Goal: Task Accomplishment & Management: Manage account settings

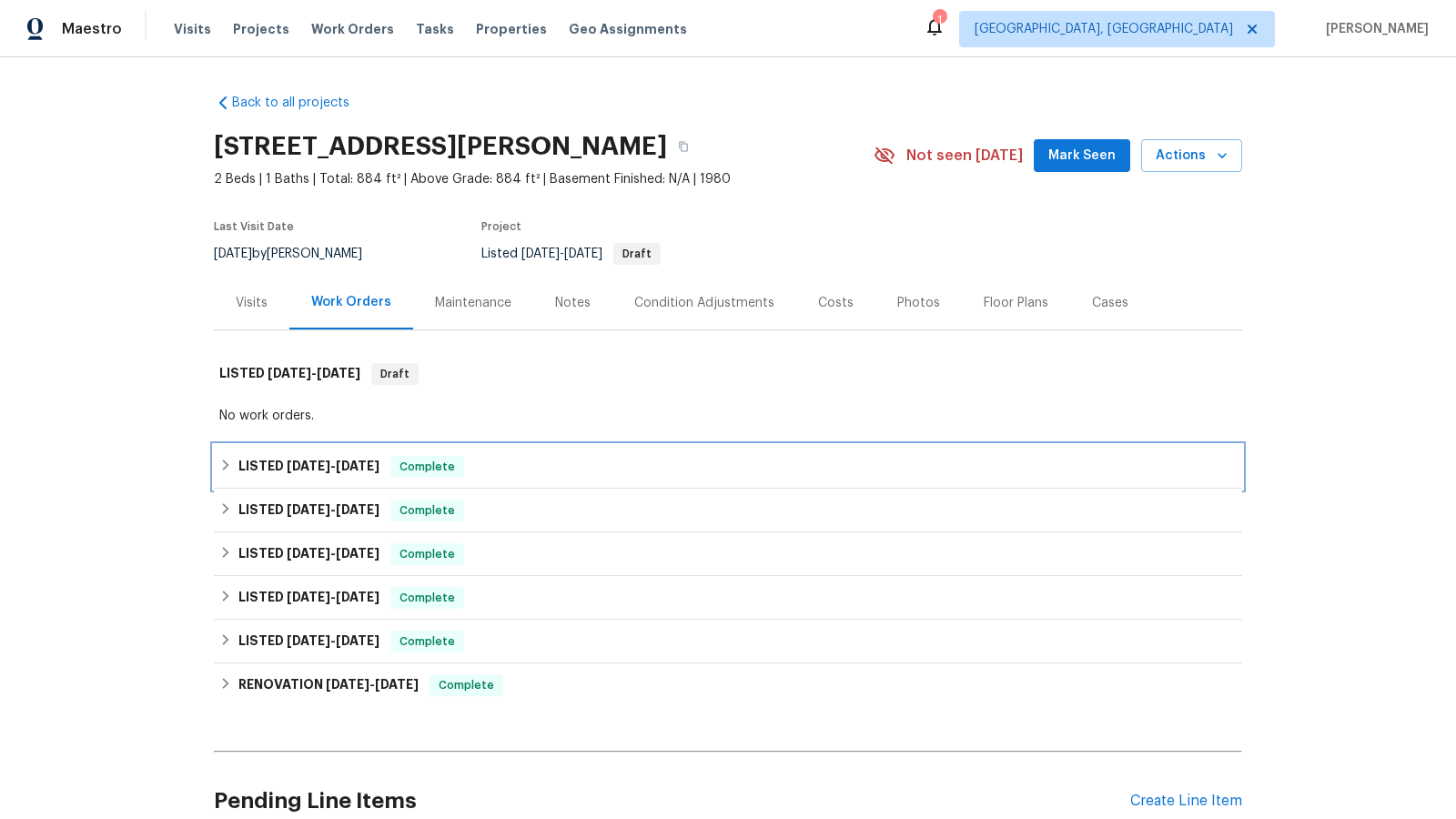
click at [436, 469] on span "Complete" at bounding box center [427, 466] width 70 height 19
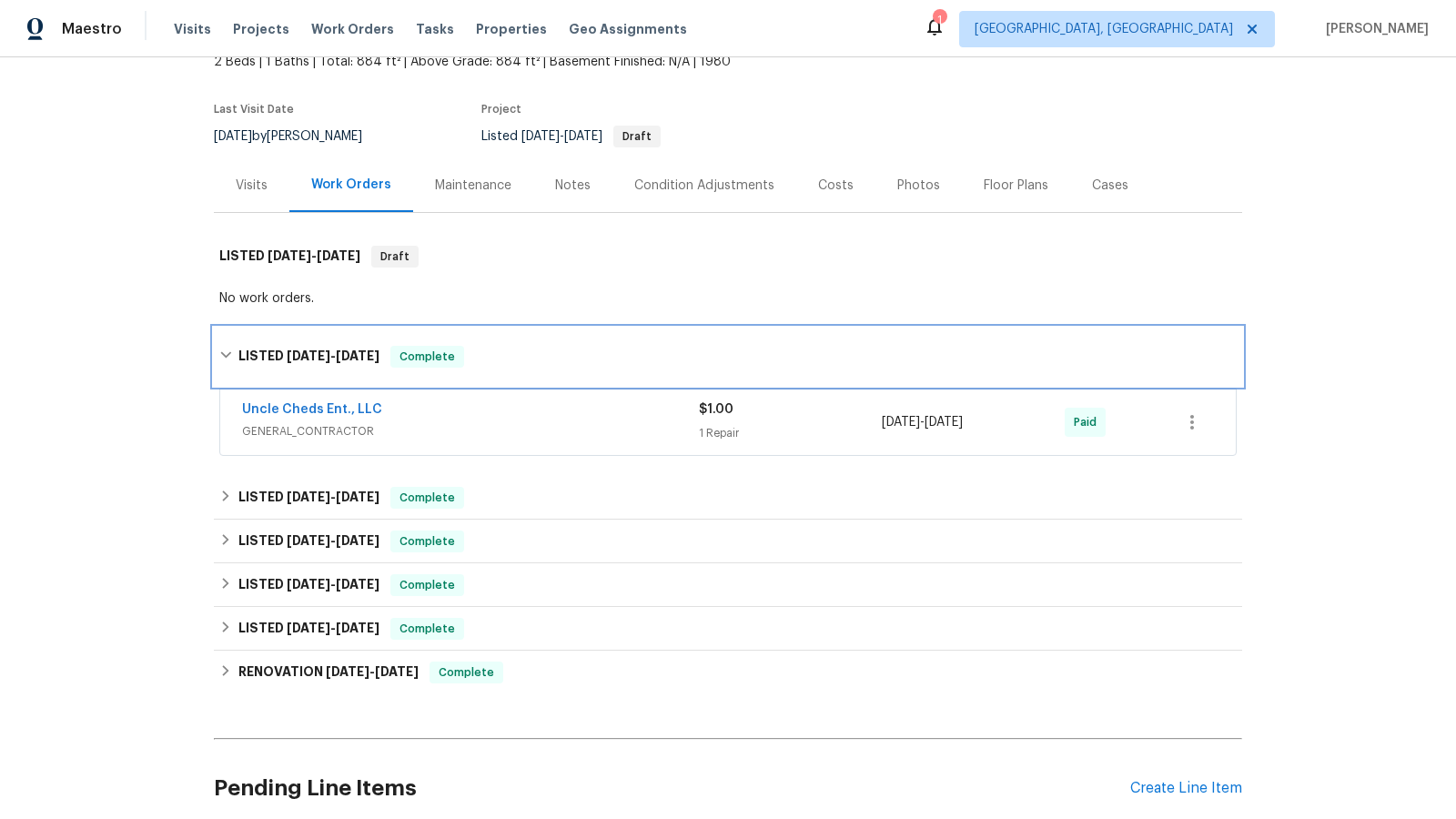
scroll to position [119, 0]
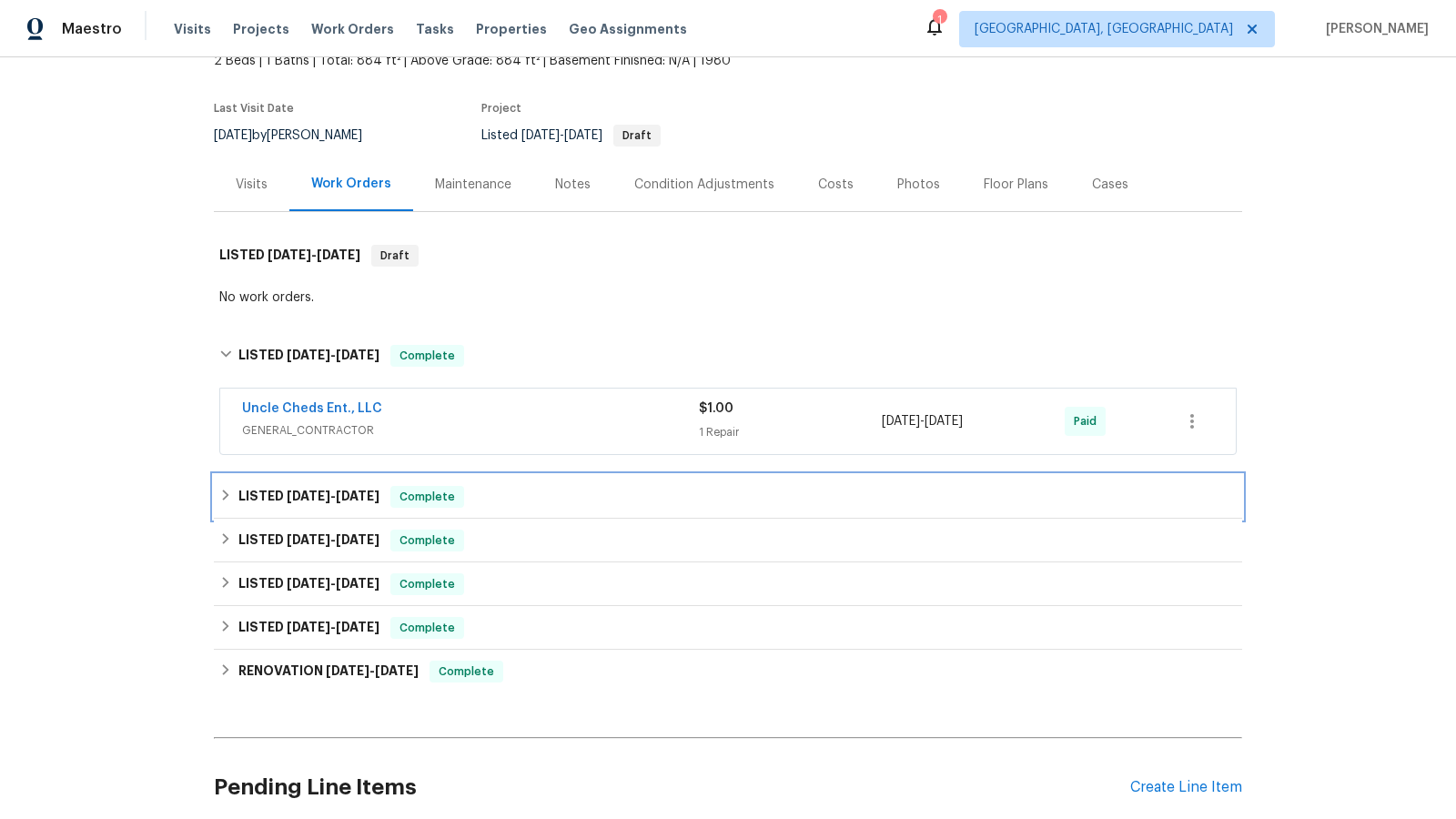
click at [424, 497] on span "Complete" at bounding box center [427, 497] width 70 height 19
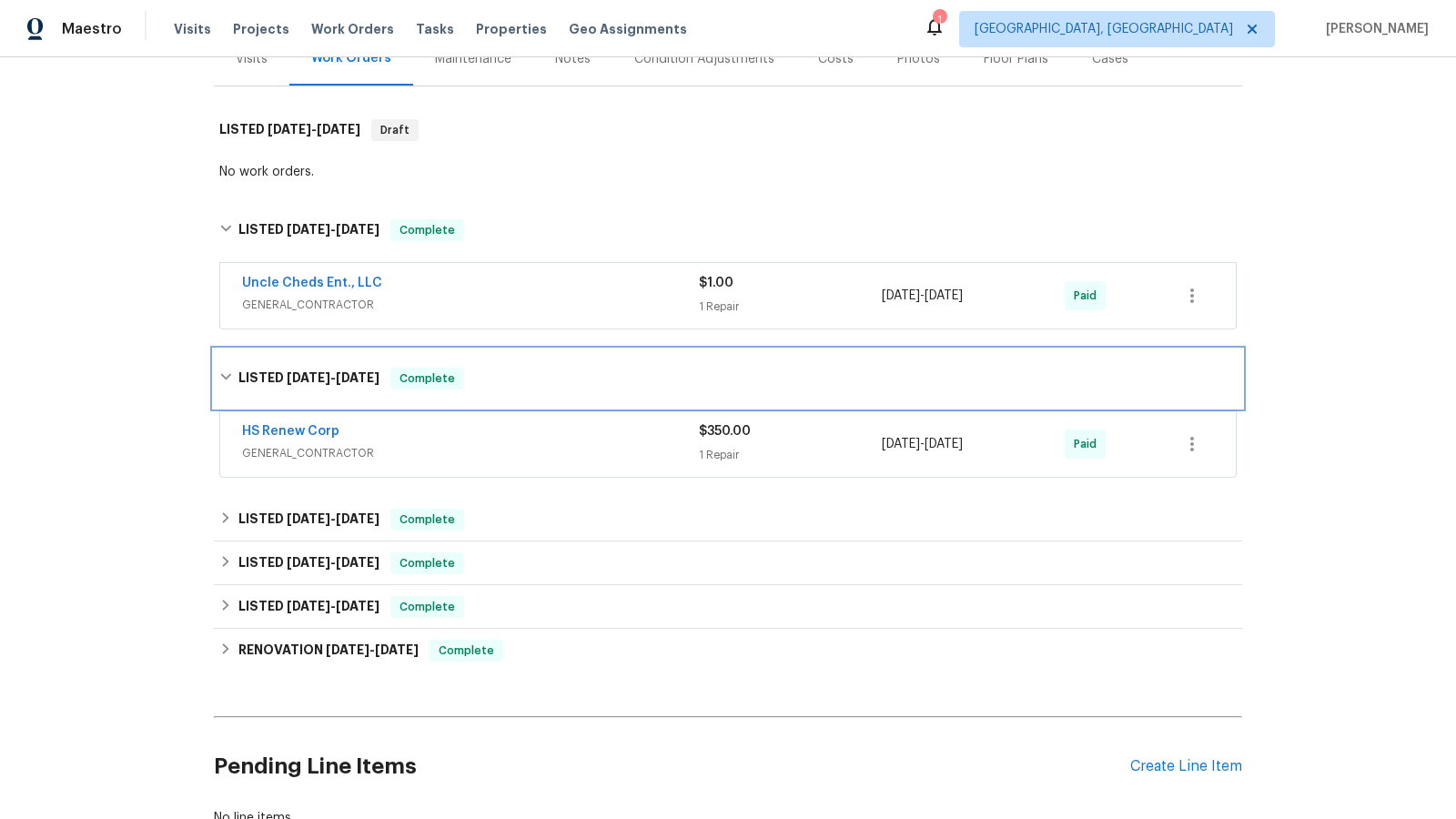
scroll to position [245, 0]
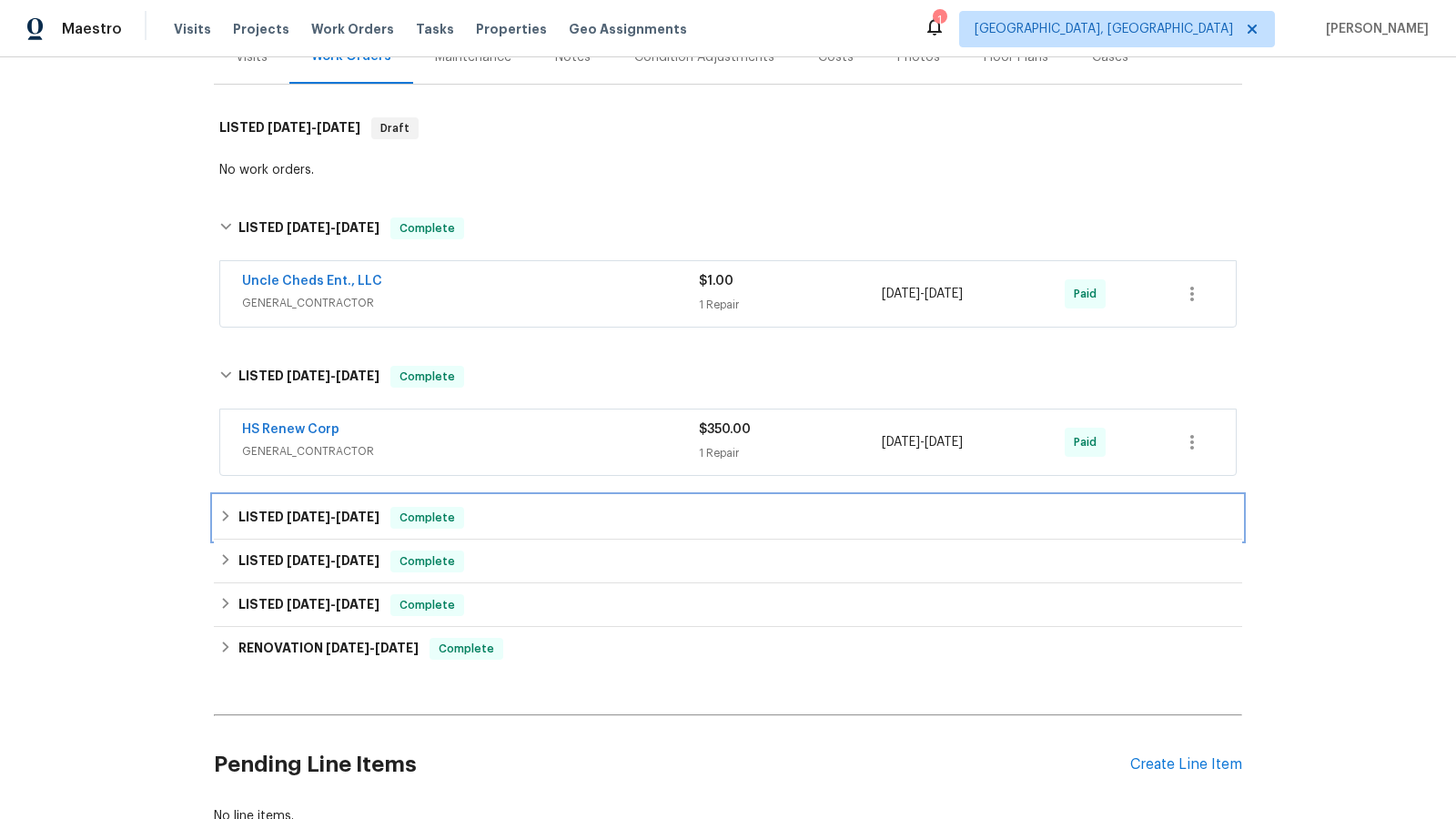
click at [444, 518] on span "Complete" at bounding box center [427, 518] width 70 height 19
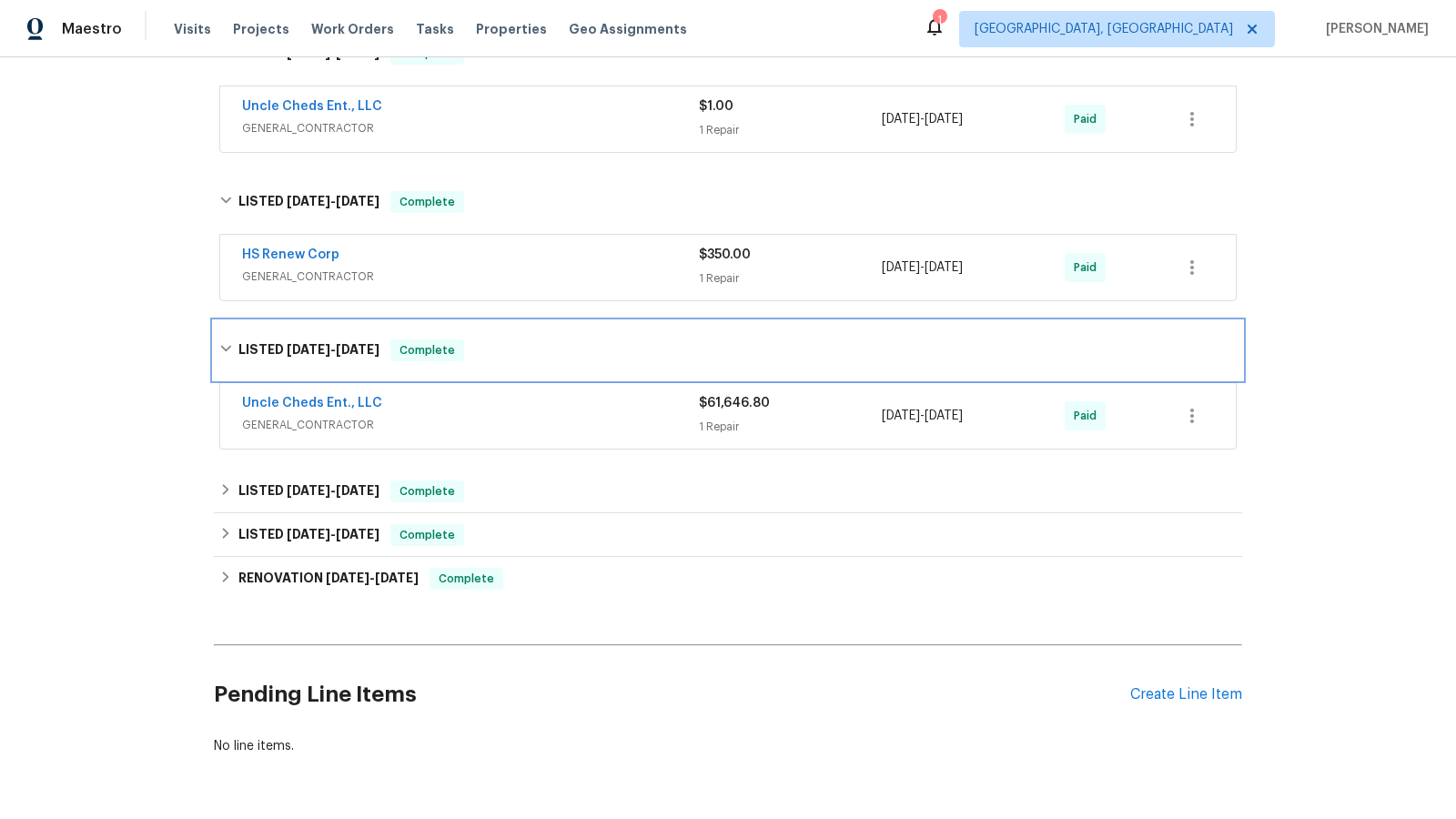
scroll to position [419, 0]
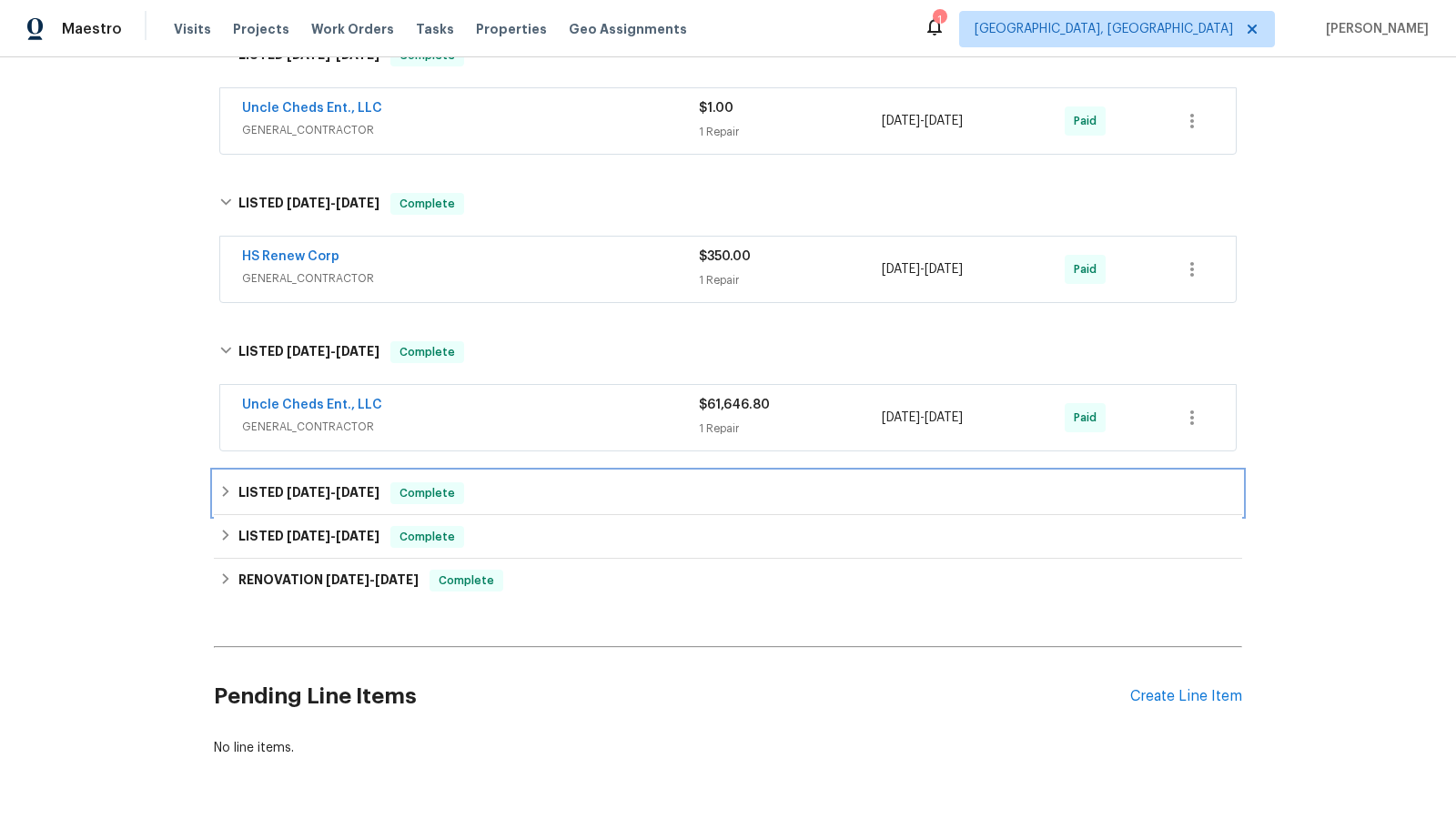
click at [438, 491] on span "Complete" at bounding box center [427, 493] width 70 height 19
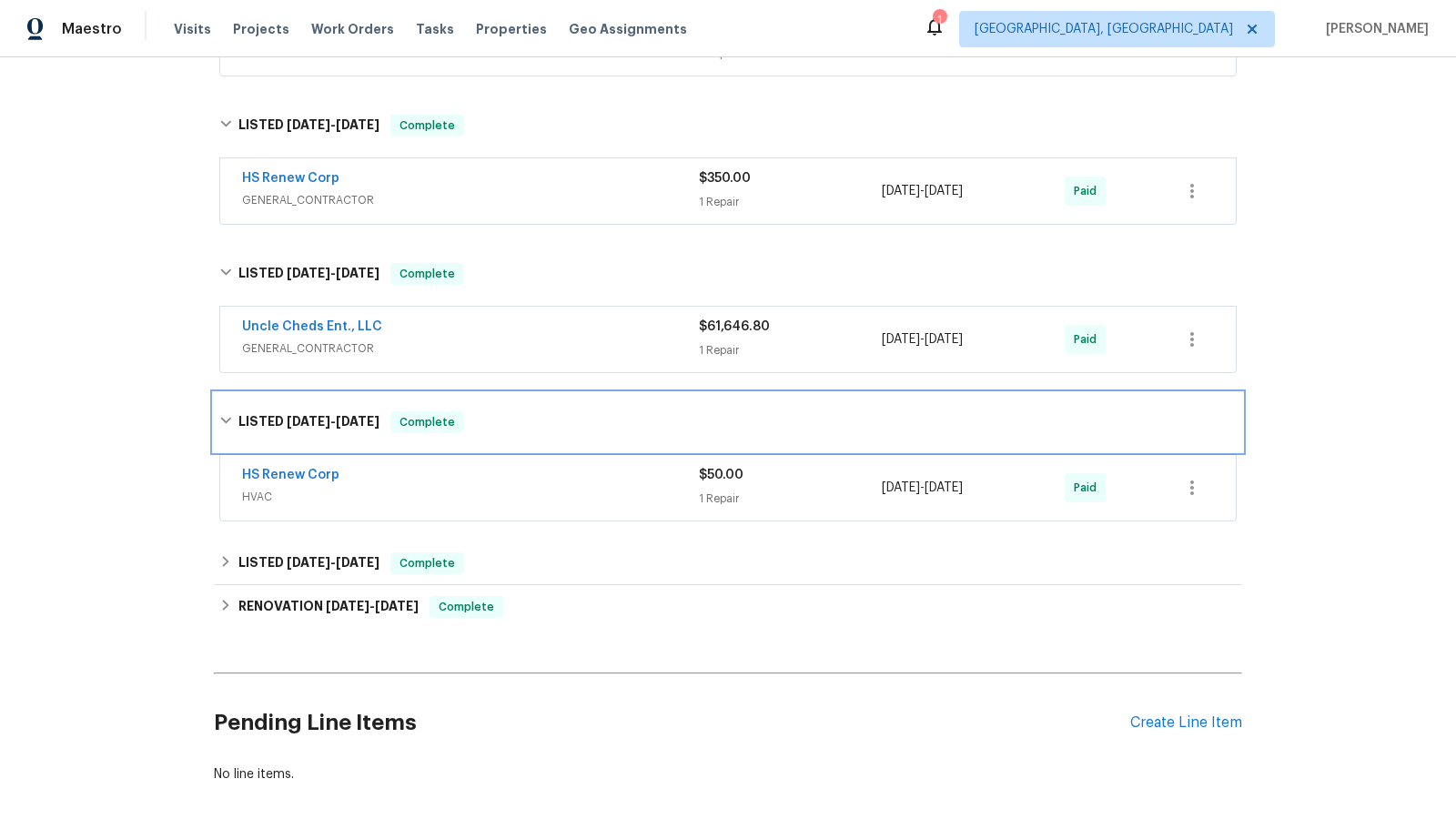
scroll to position [518, 0]
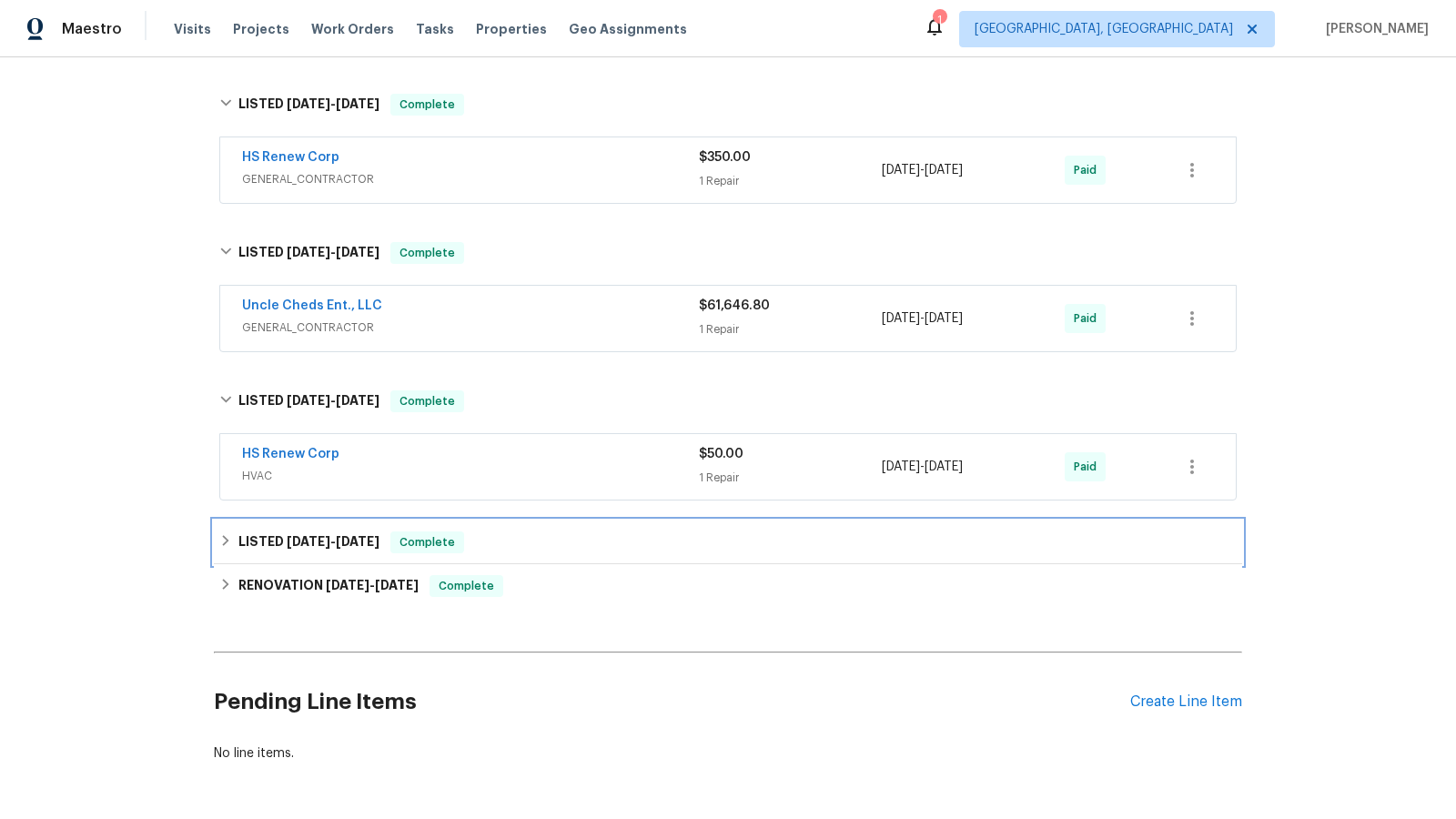
click at [440, 540] on span "Complete" at bounding box center [427, 542] width 70 height 19
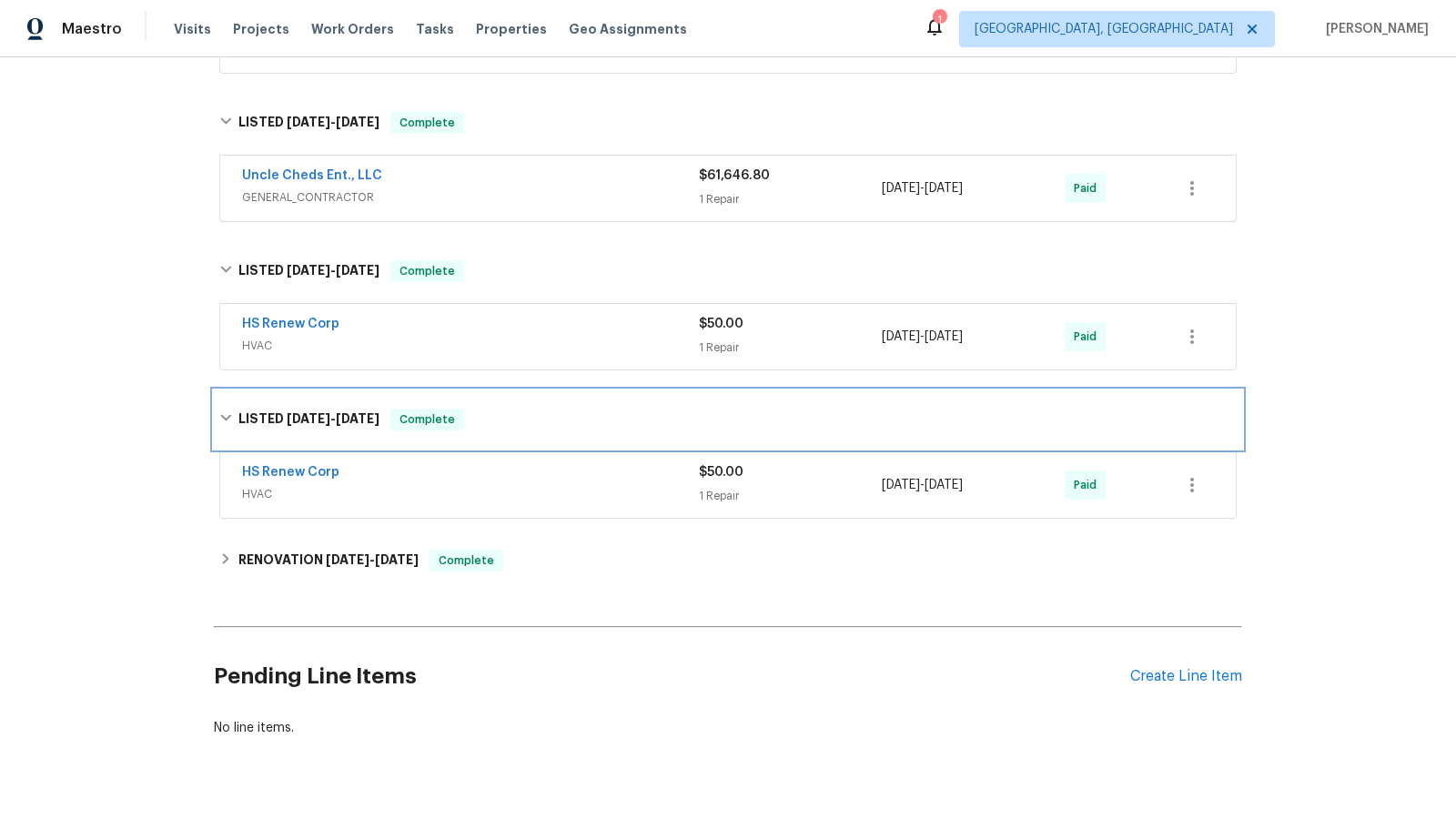
scroll to position [655, 0]
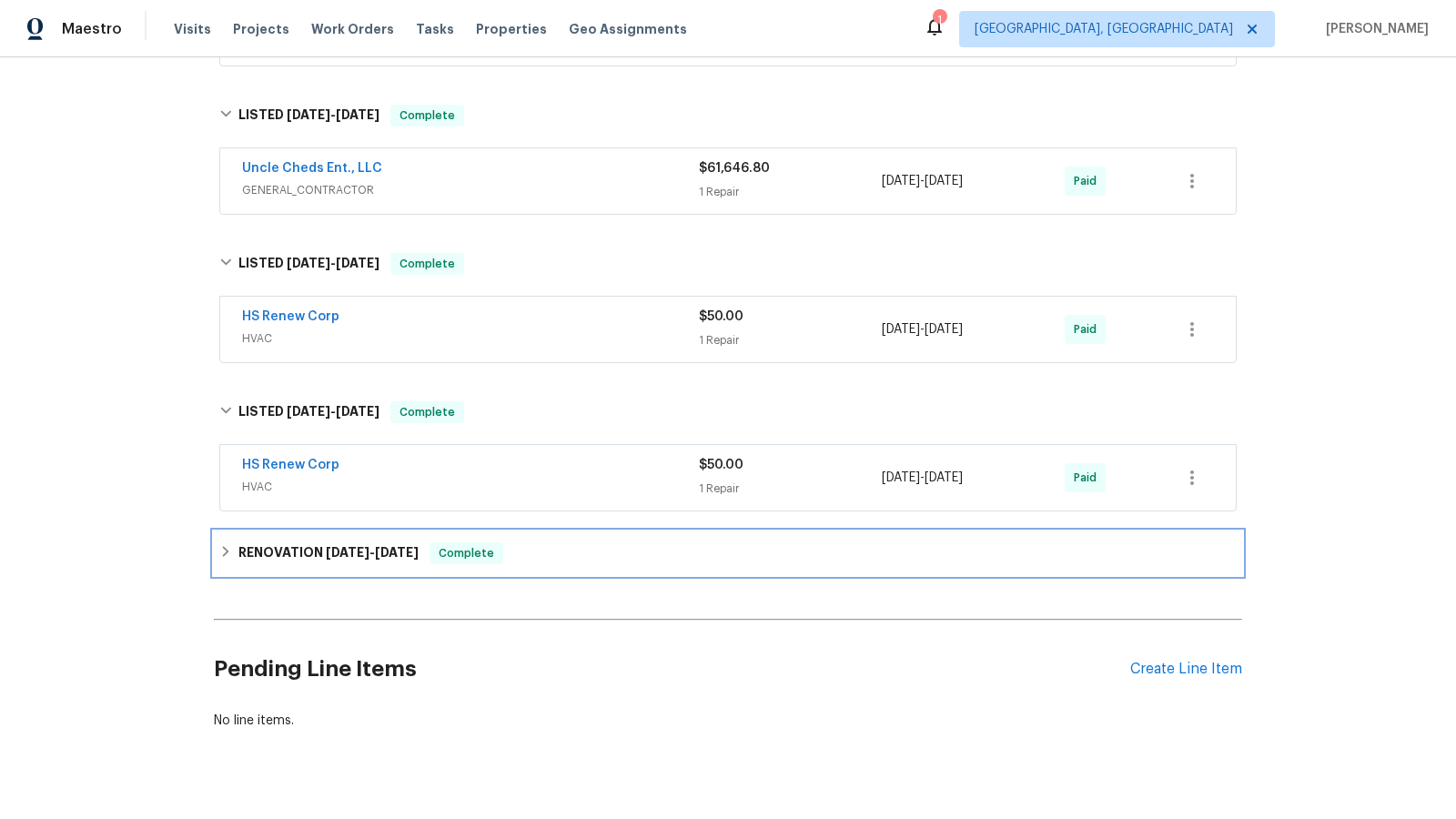
click at [465, 551] on span "Complete" at bounding box center [466, 553] width 70 height 19
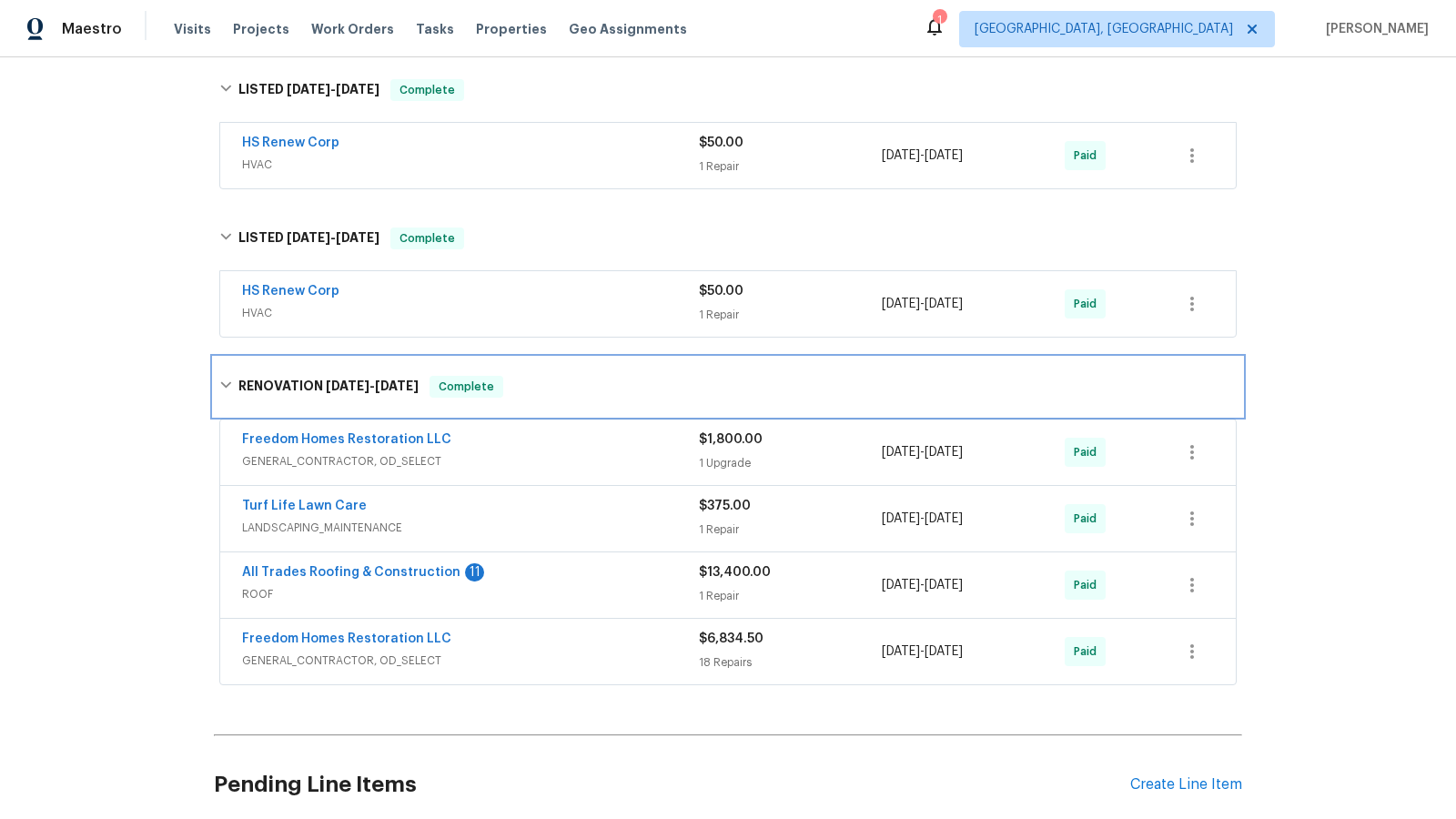
scroll to position [831, 0]
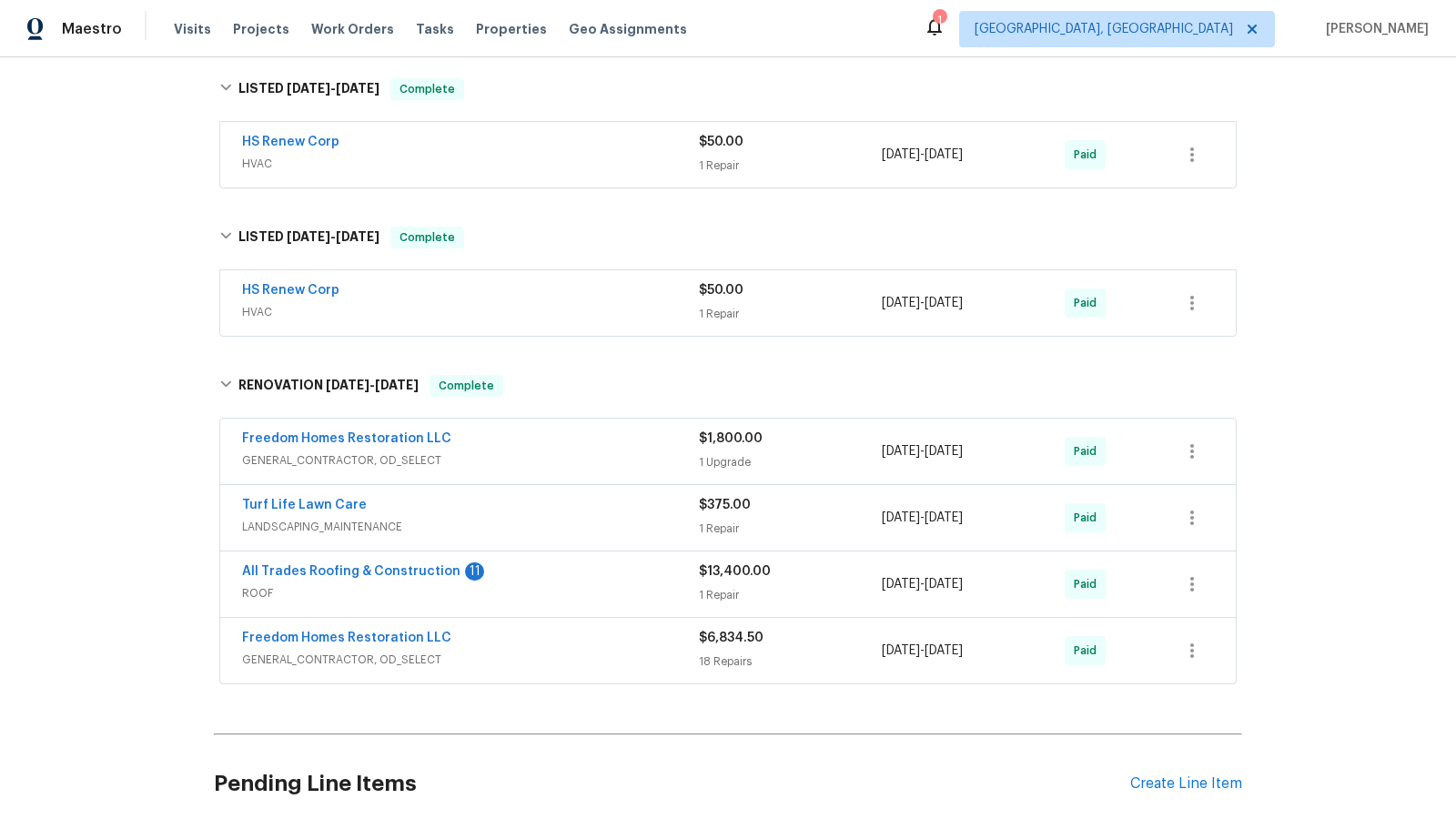
click at [343, 581] on div "All Trades Roofing & Construction 11" at bounding box center [470, 574] width 456 height 21
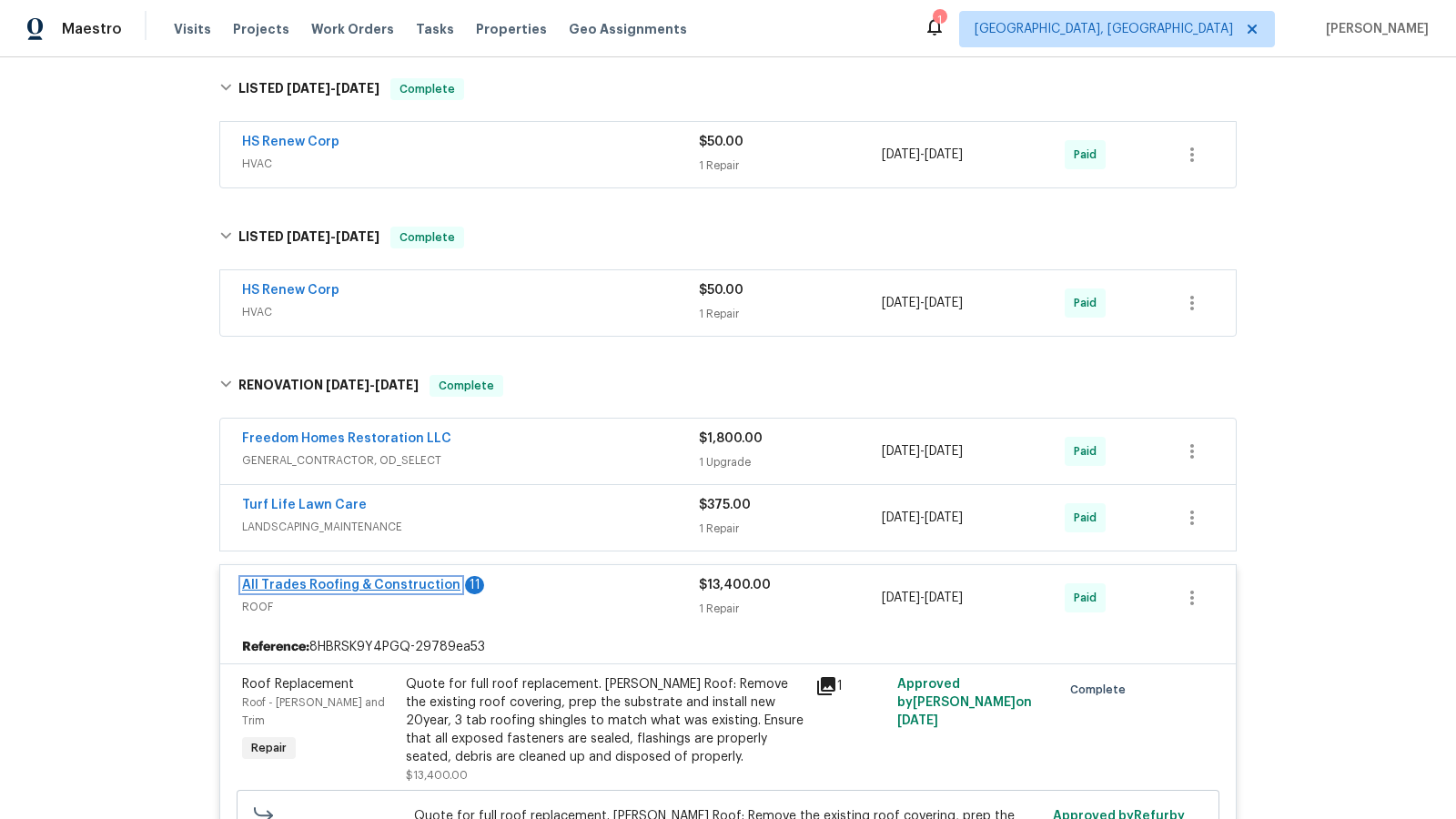
click at [370, 590] on link "All Trades Roofing & Construction" at bounding box center [351, 585] width 218 height 13
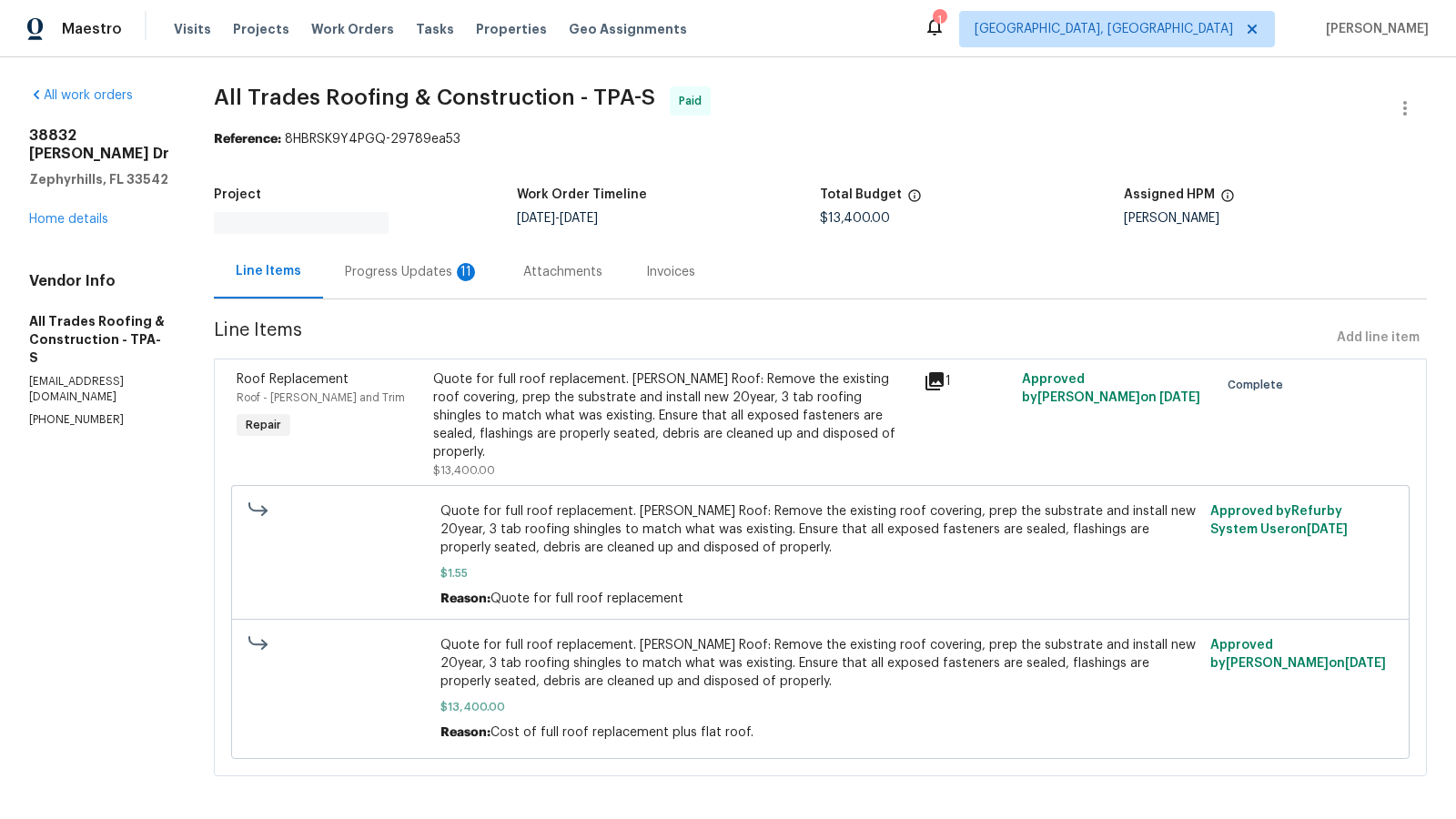
click at [939, 386] on icon at bounding box center [934, 381] width 18 height 19
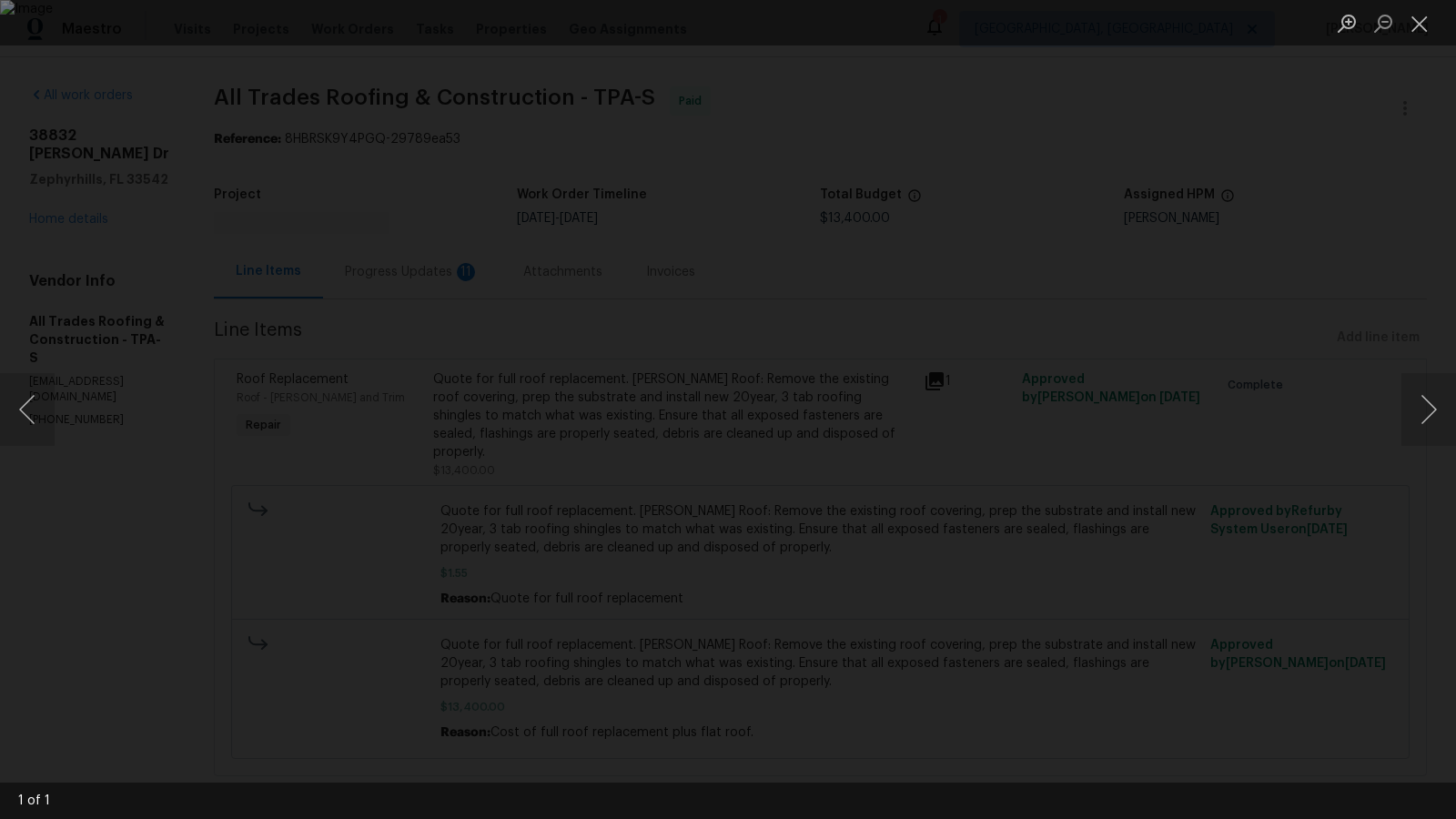
click at [1253, 381] on div "Lightbox" at bounding box center [728, 409] width 1456 height 819
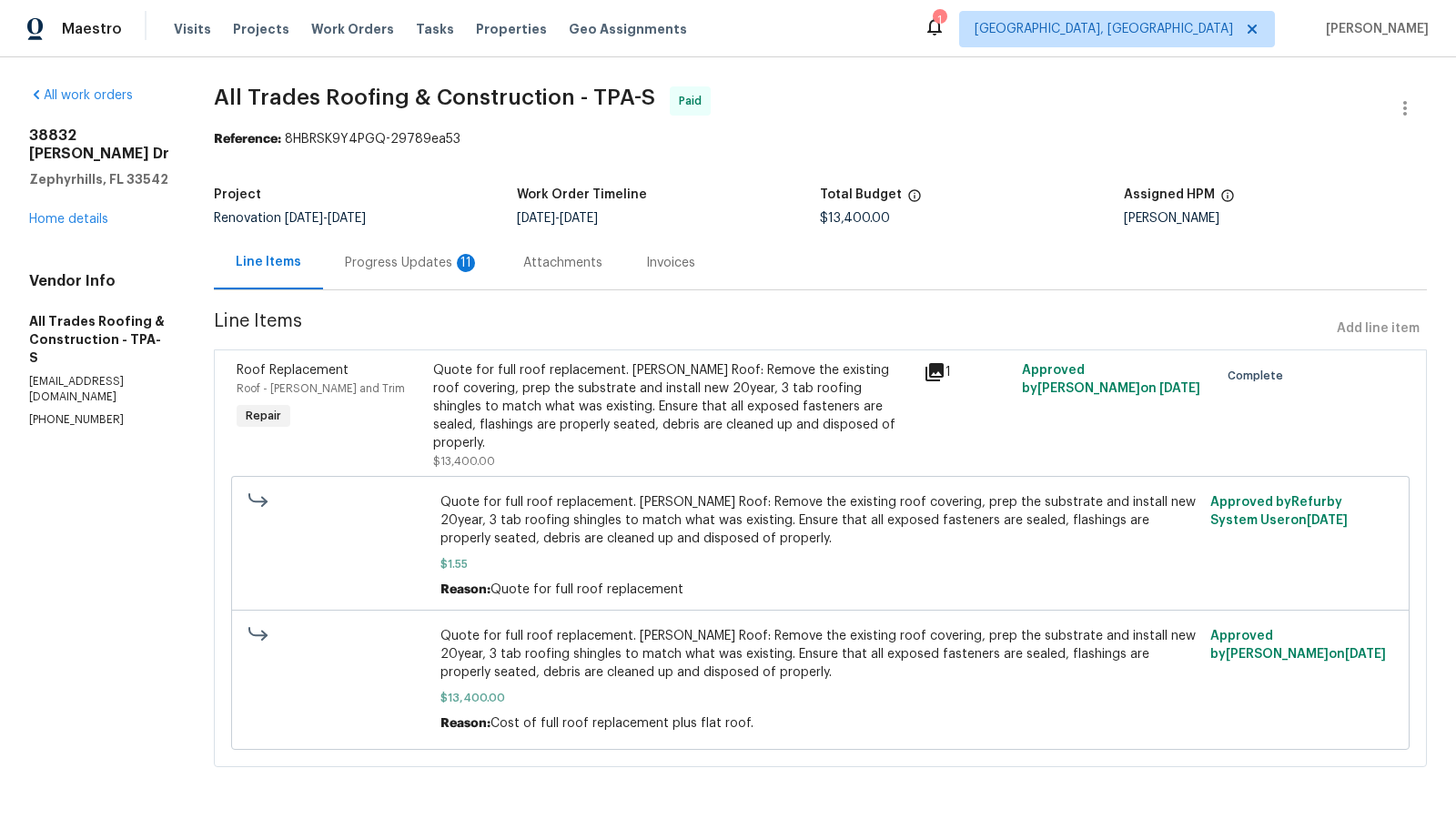
click at [409, 266] on div "Progress Updates 11" at bounding box center [412, 263] width 134 height 19
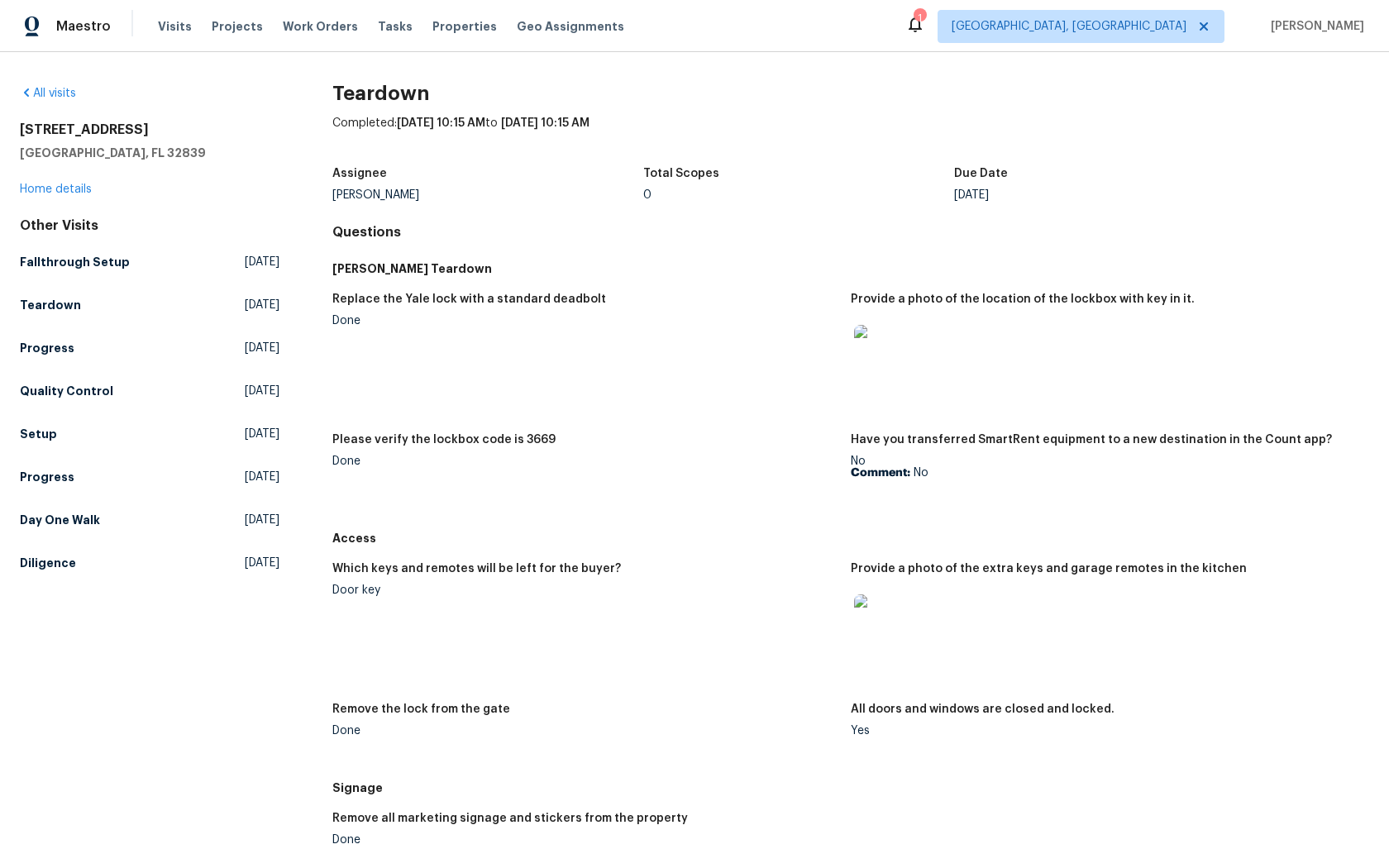
click at [877, 366] on img at bounding box center [881, 351] width 53 height 53
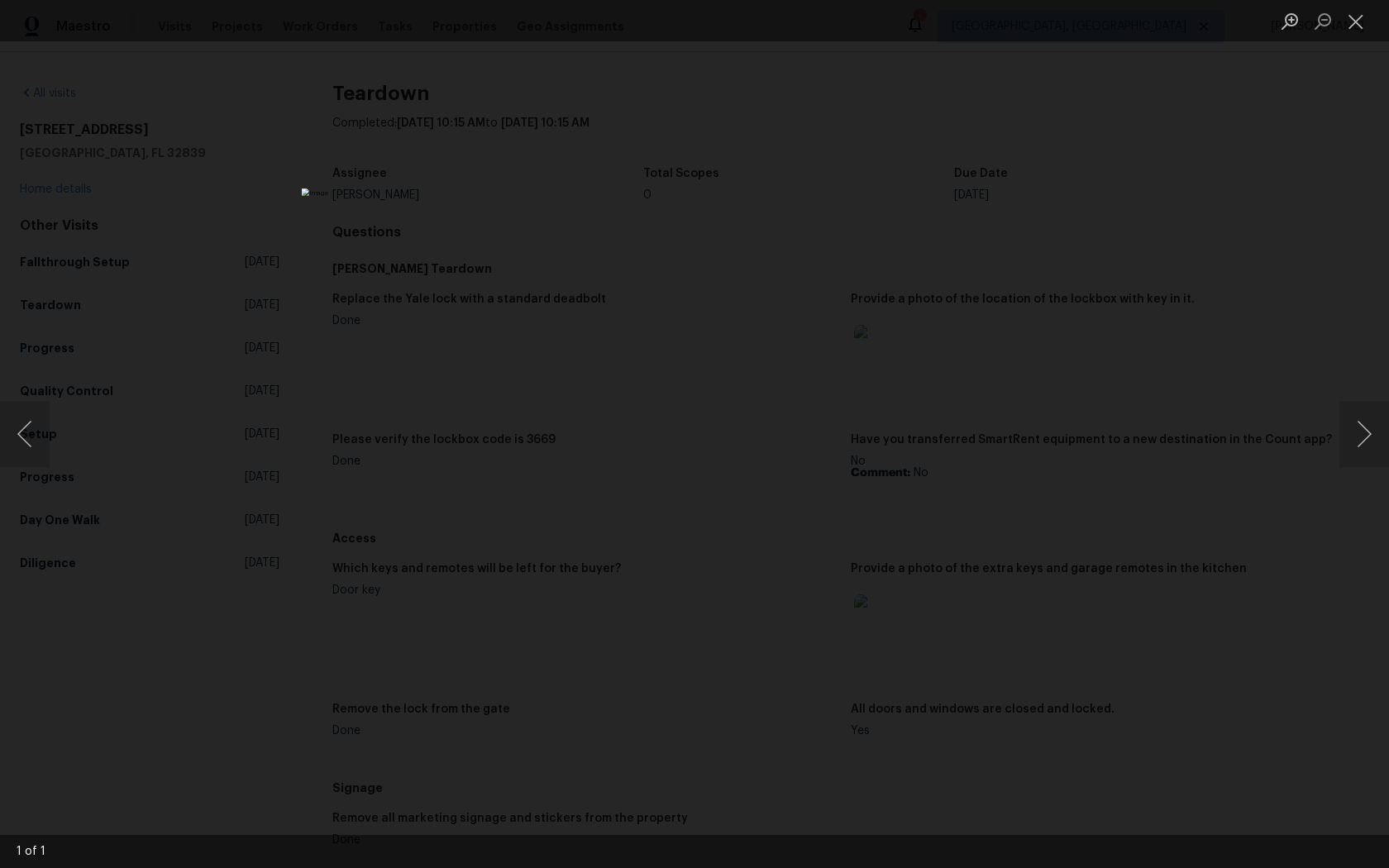
click at [1149, 377] on div "Lightbox" at bounding box center [694, 434] width 1389 height 868
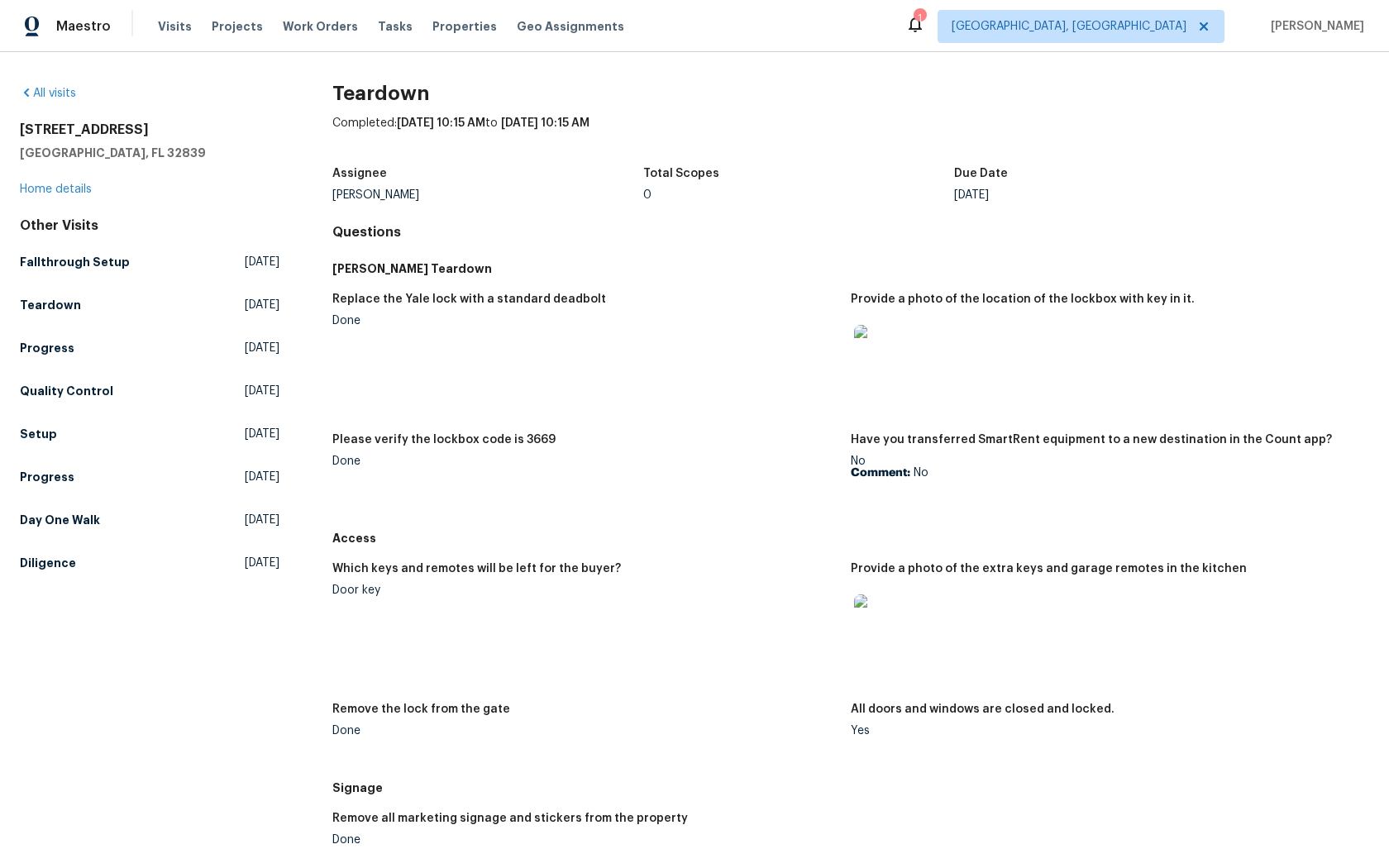
click at [885, 350] on img at bounding box center [881, 351] width 53 height 53
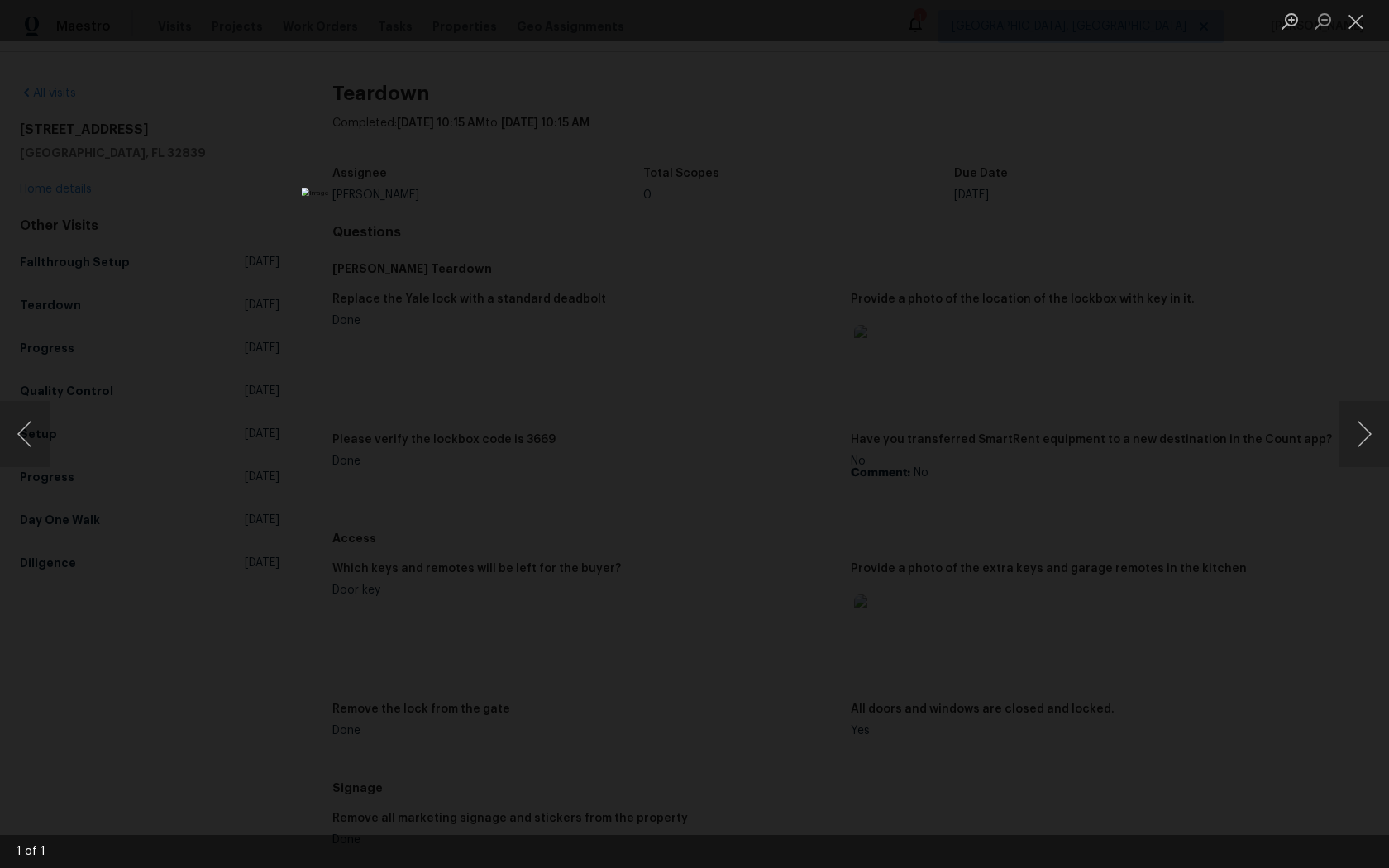
click at [1121, 386] on div "Lightbox" at bounding box center [694, 434] width 1389 height 868
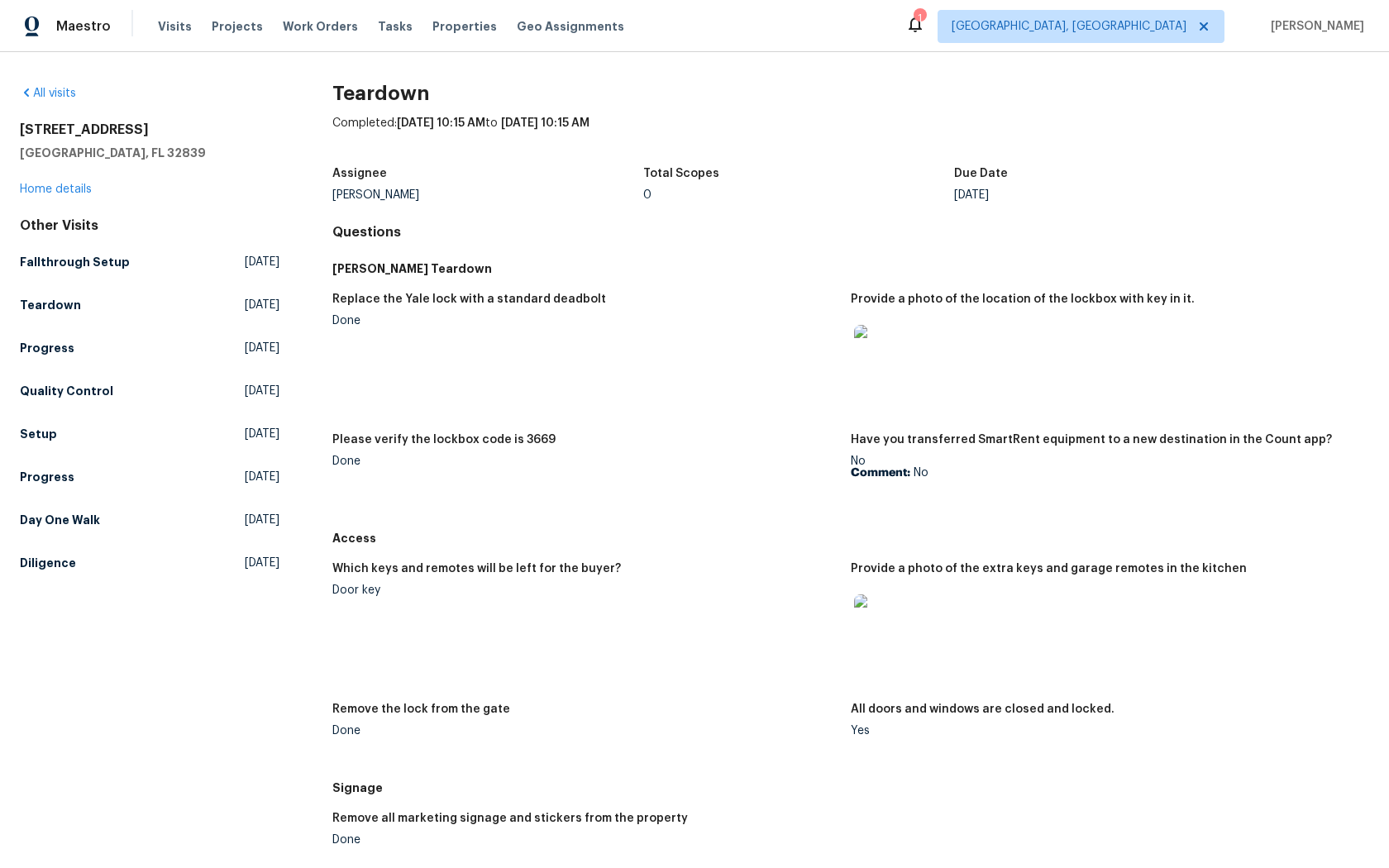
click at [885, 635] on img at bounding box center [881, 621] width 53 height 53
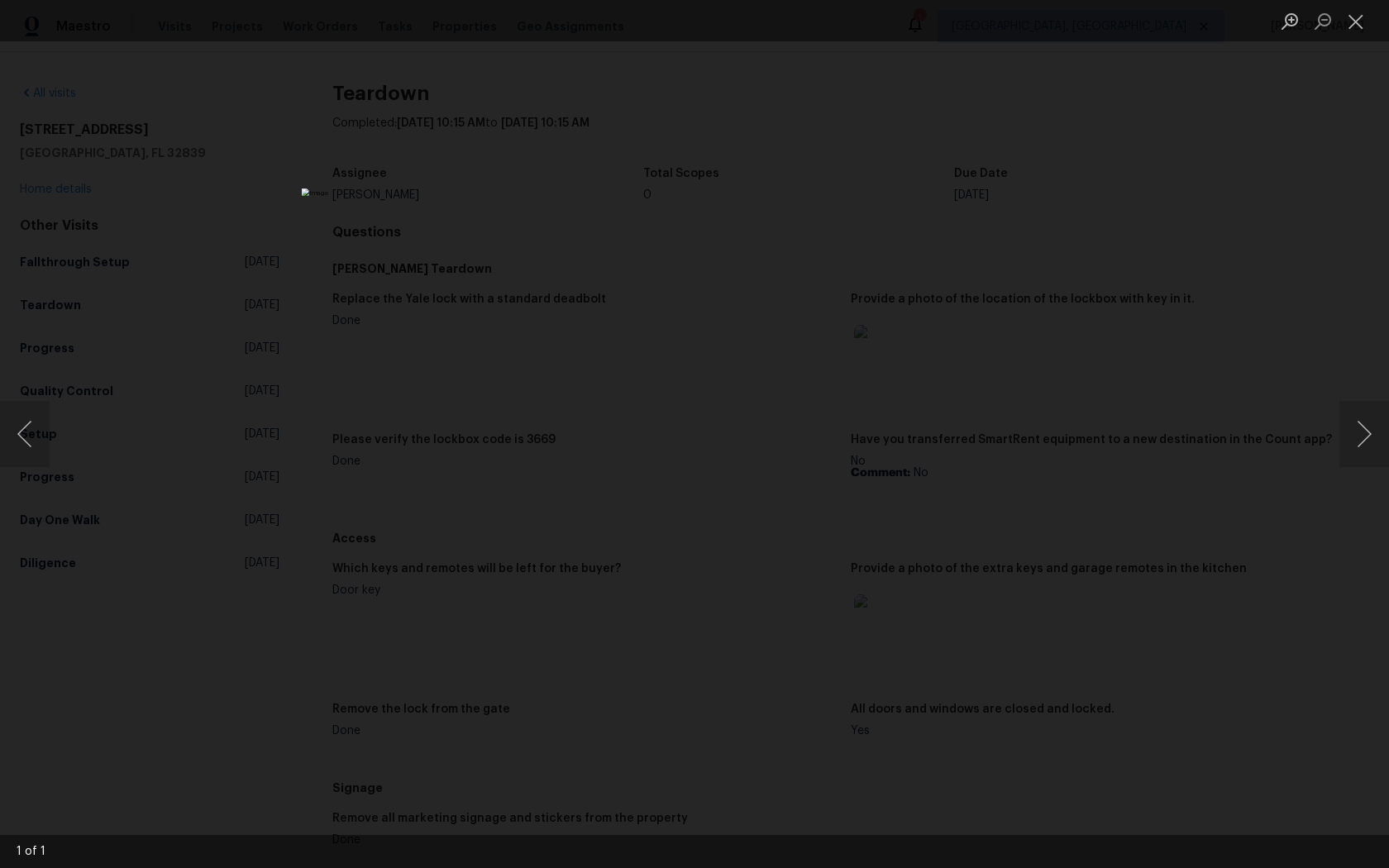
click at [1121, 465] on div "Lightbox" at bounding box center [694, 434] width 1389 height 868
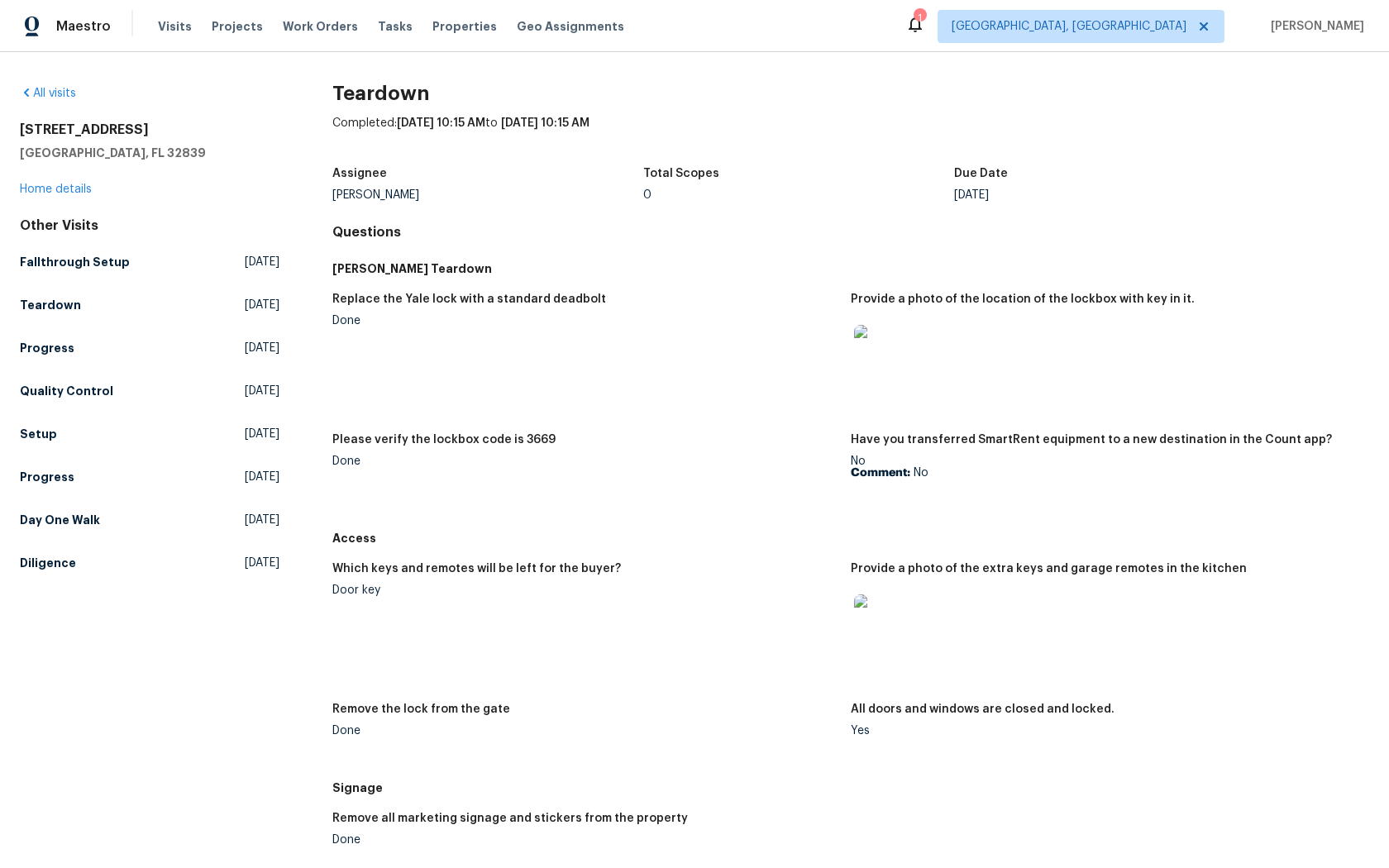
scroll to position [13, 0]
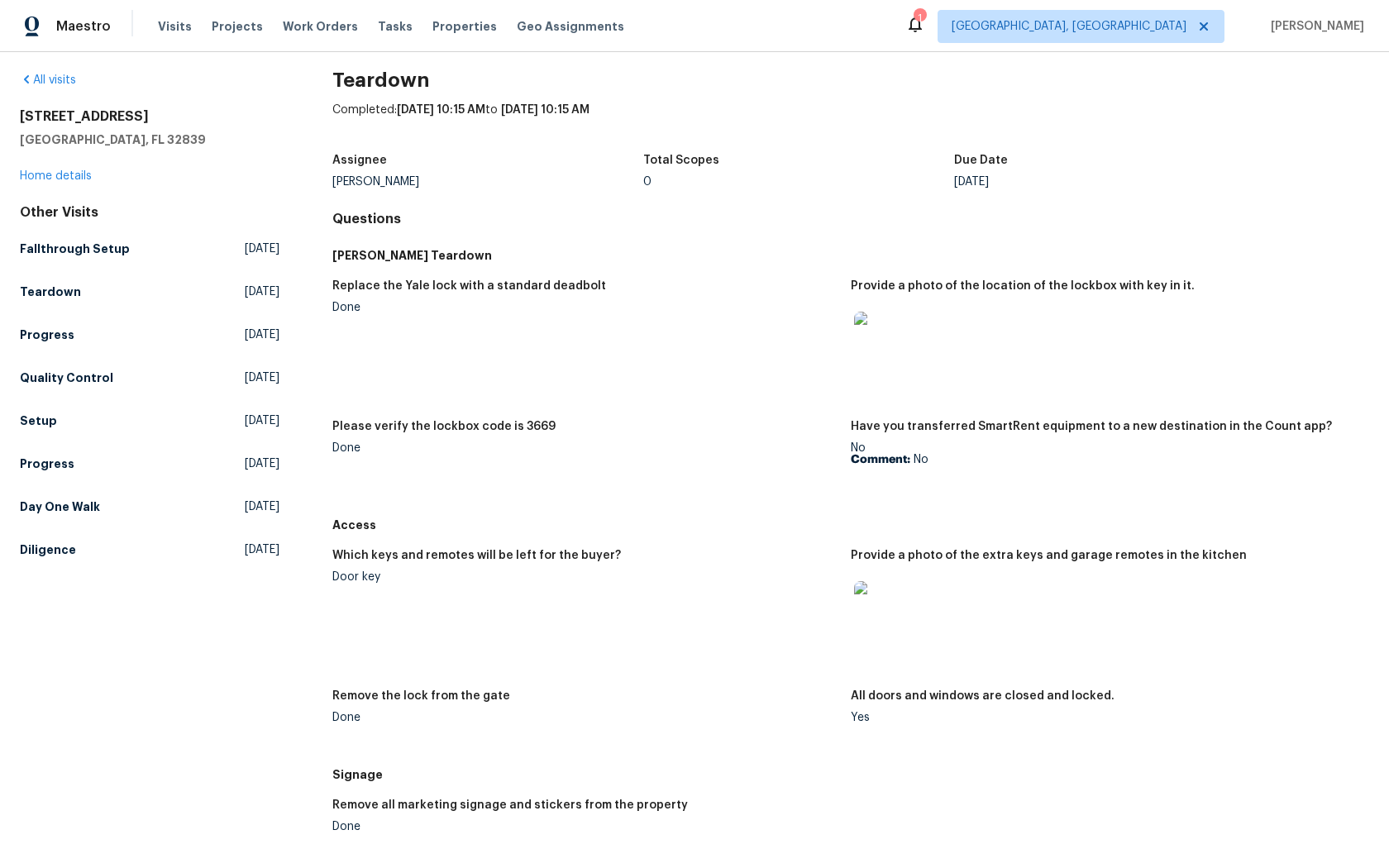
click at [885, 338] on img at bounding box center [881, 338] width 53 height 53
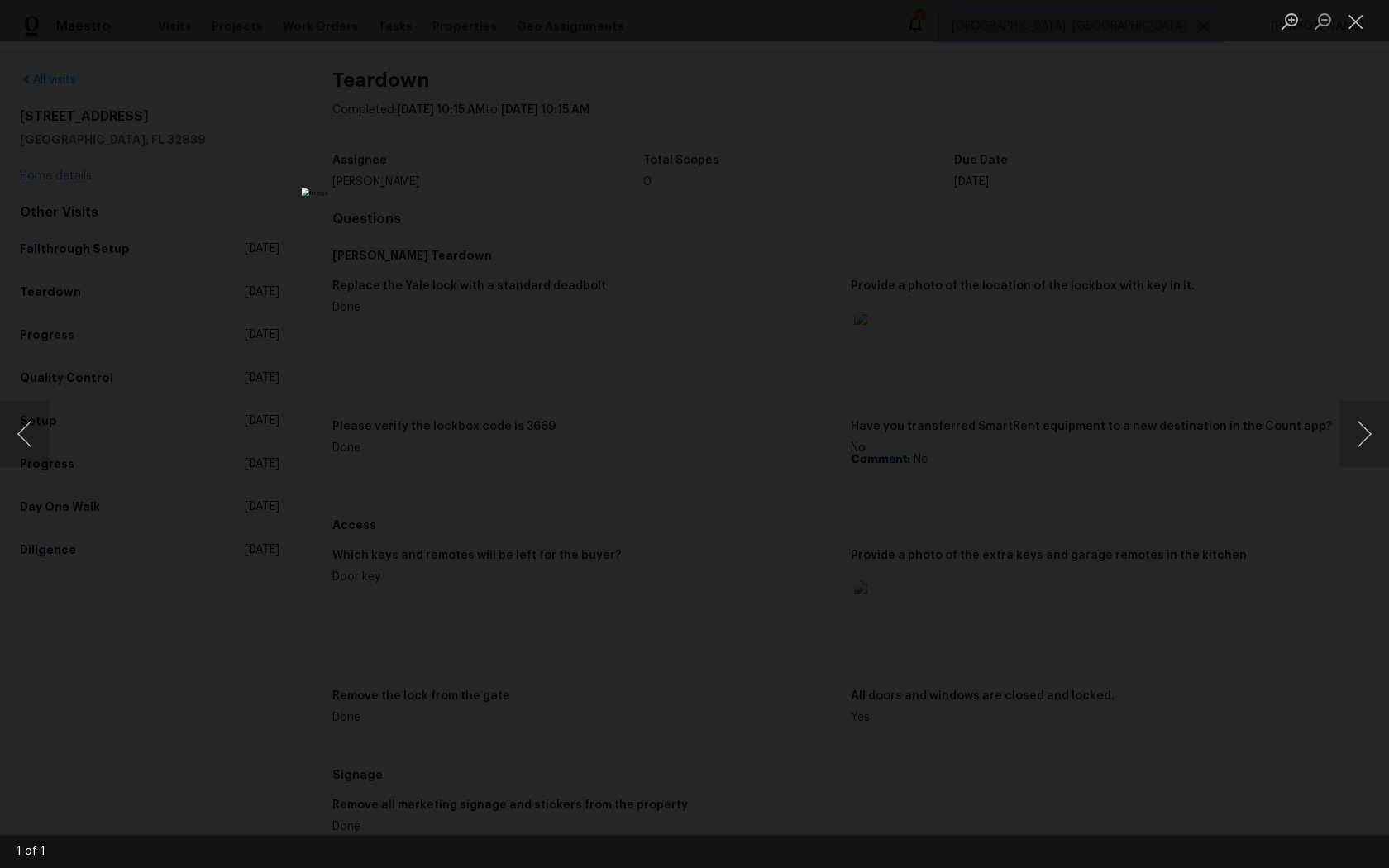
click at [1107, 323] on div "Lightbox" at bounding box center [694, 434] width 1389 height 868
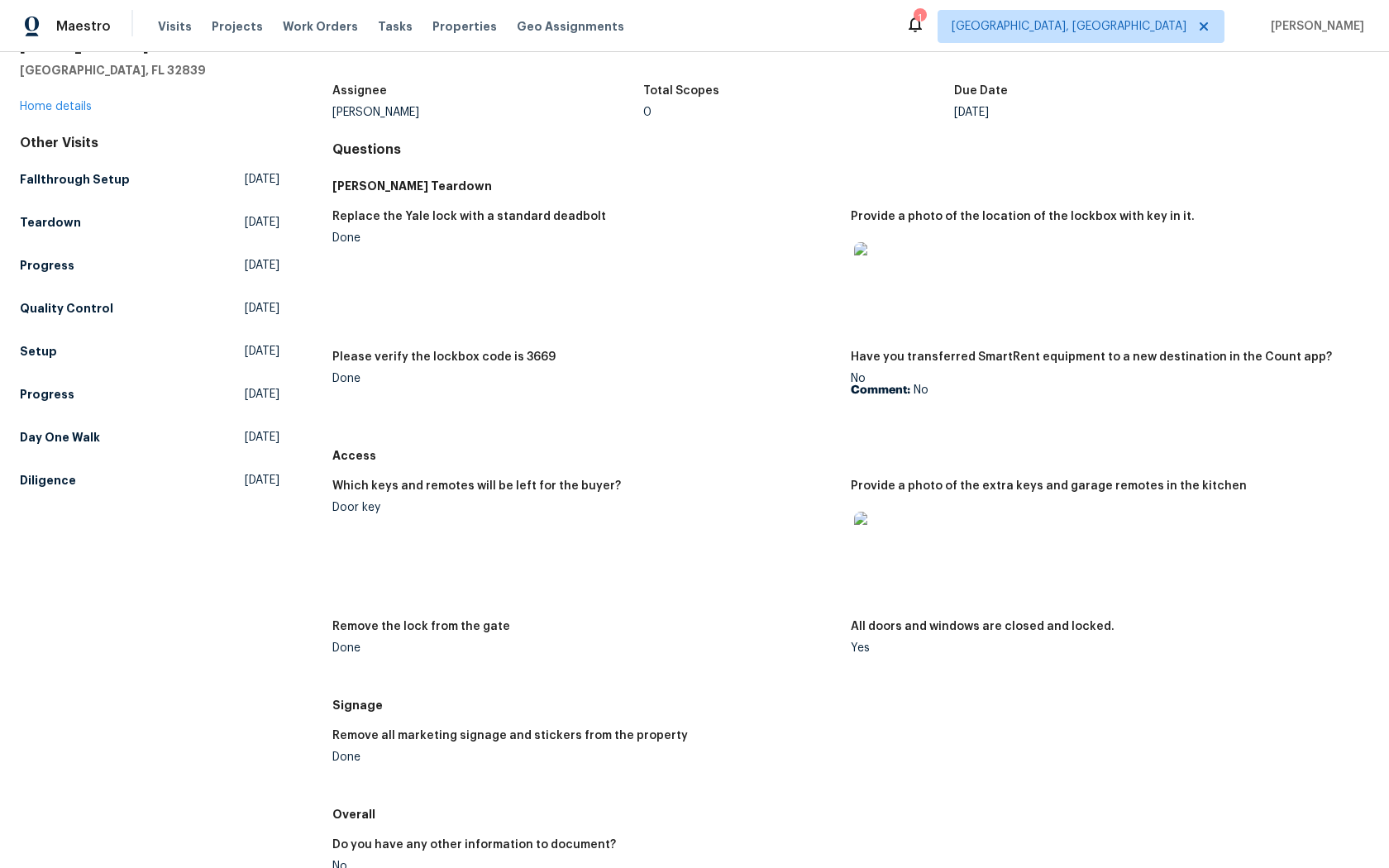
scroll to position [0, 0]
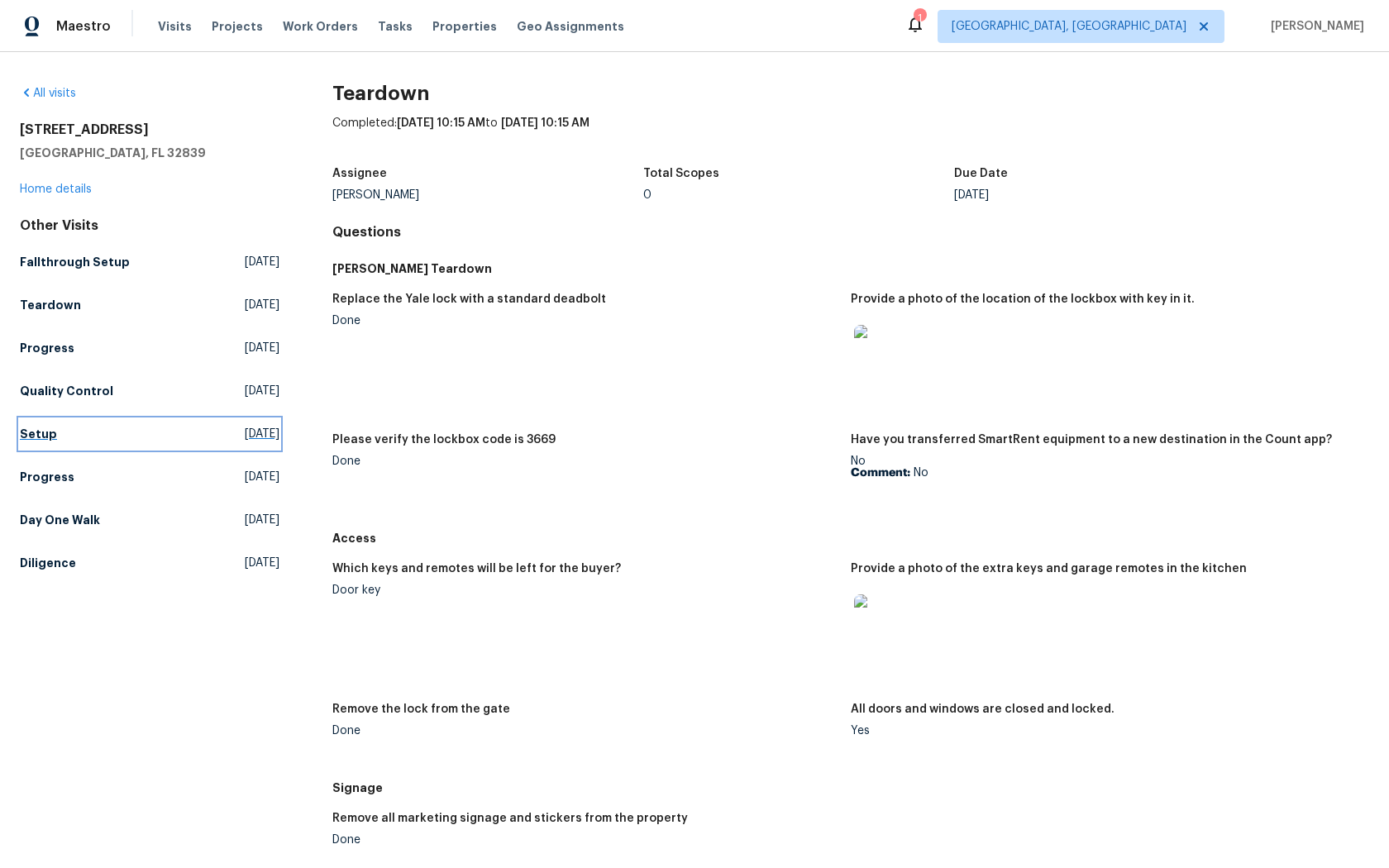
click at [40, 432] on h5 "Setup" at bounding box center [38, 434] width 37 height 17
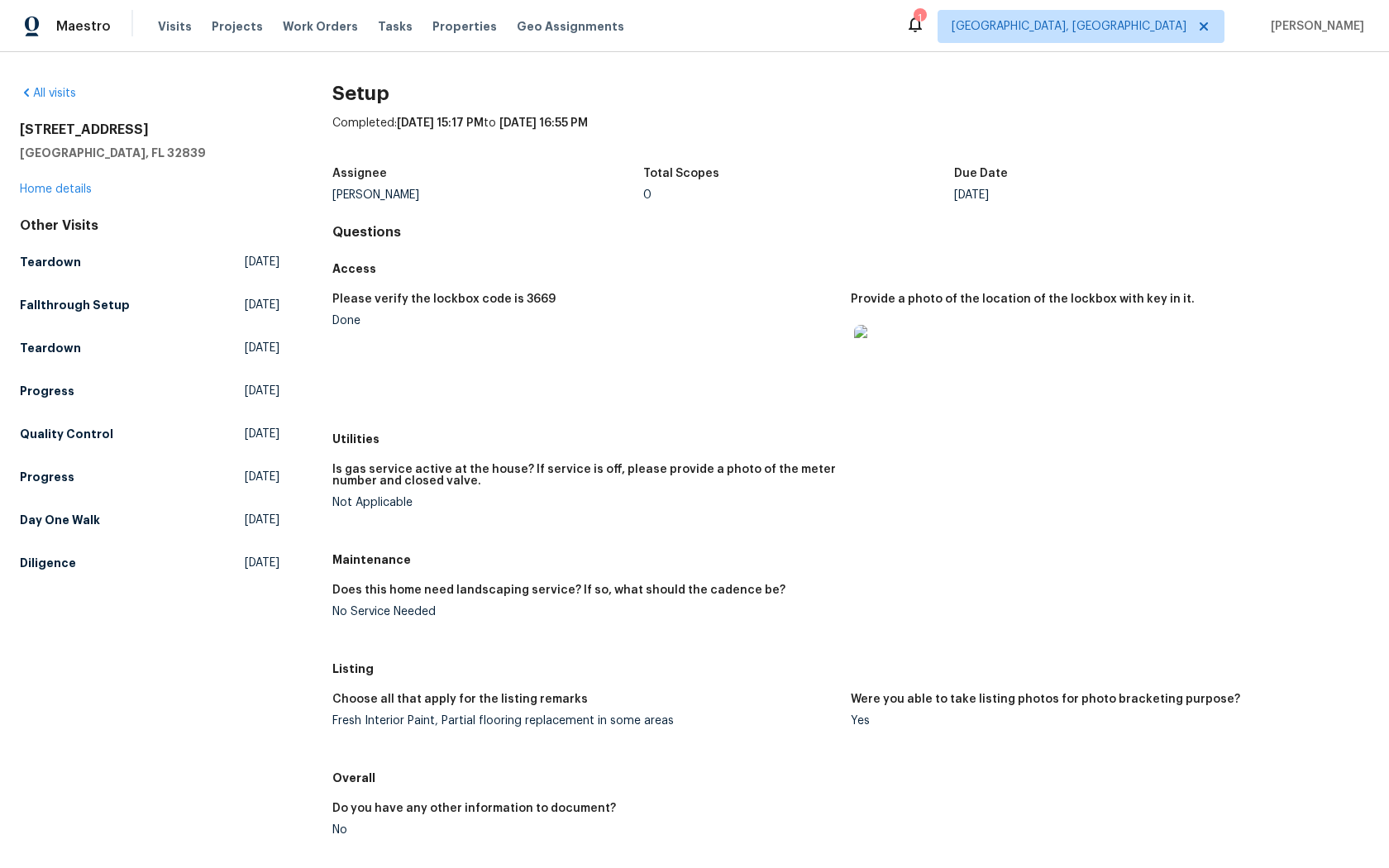
click at [881, 362] on img at bounding box center [881, 351] width 53 height 53
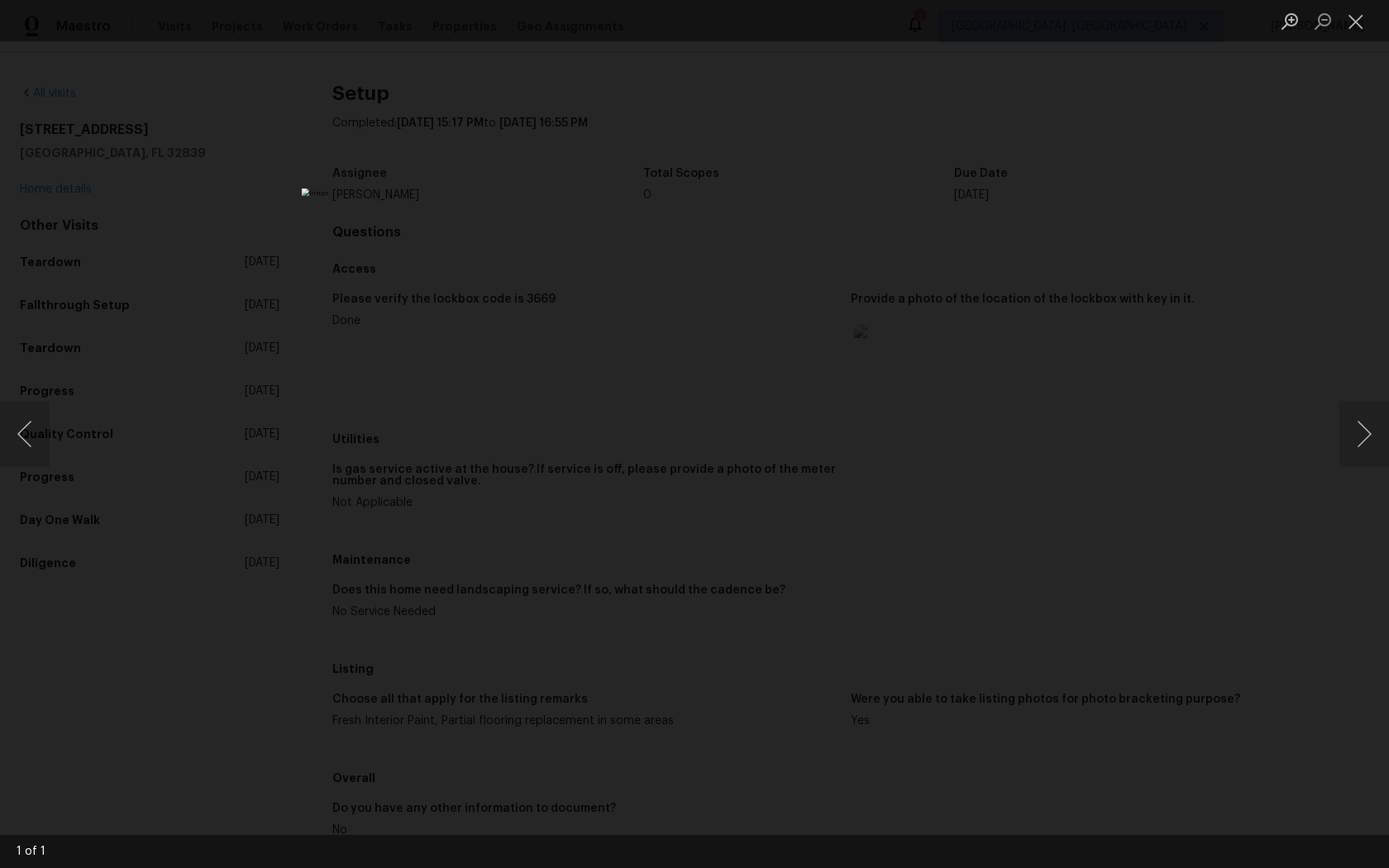
click at [1053, 388] on div "Lightbox" at bounding box center [694, 434] width 1389 height 868
